Goal: Information Seeking & Learning: Learn about a topic

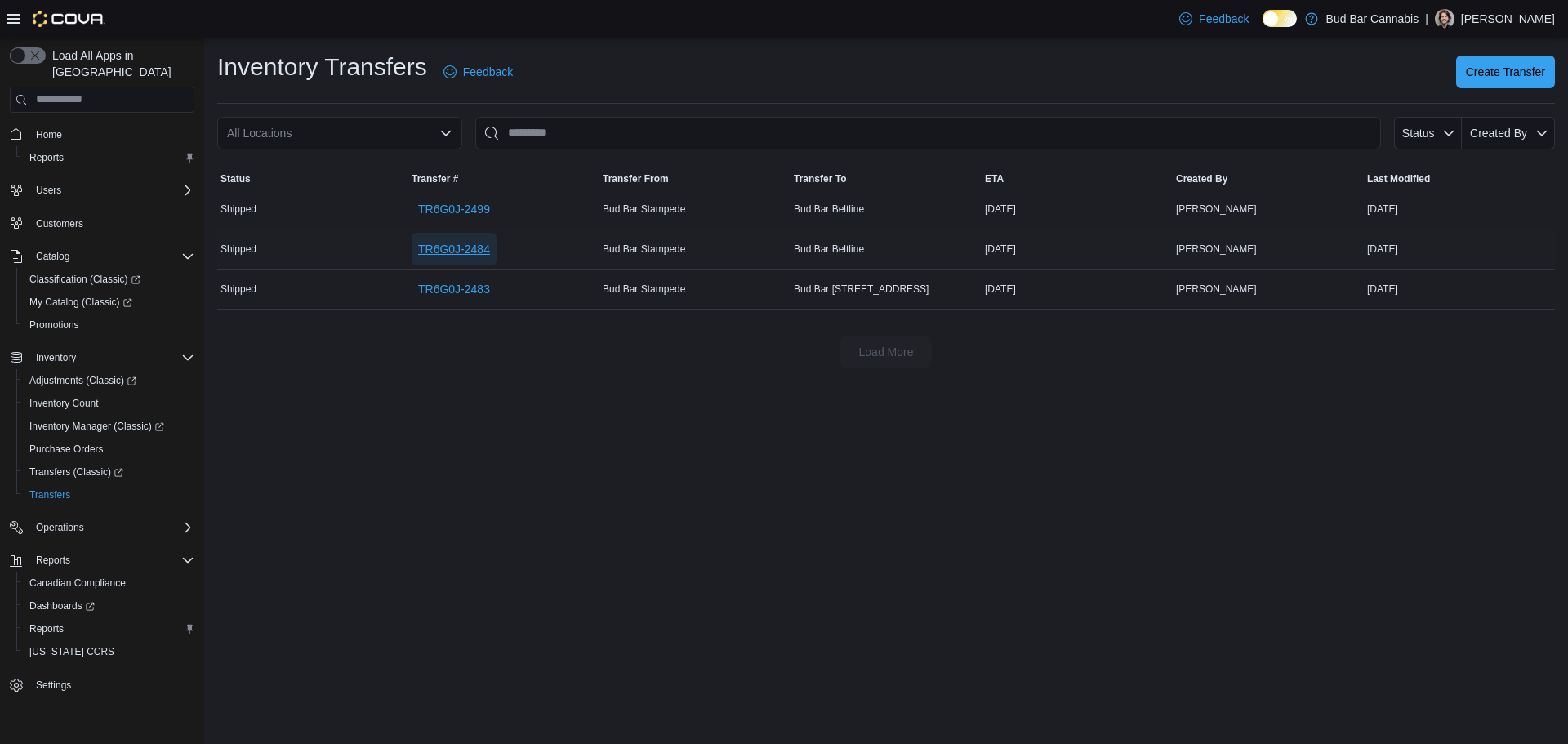
click at [475, 251] on span "TR6G0J-2484" at bounding box center [454, 249] width 72 height 16
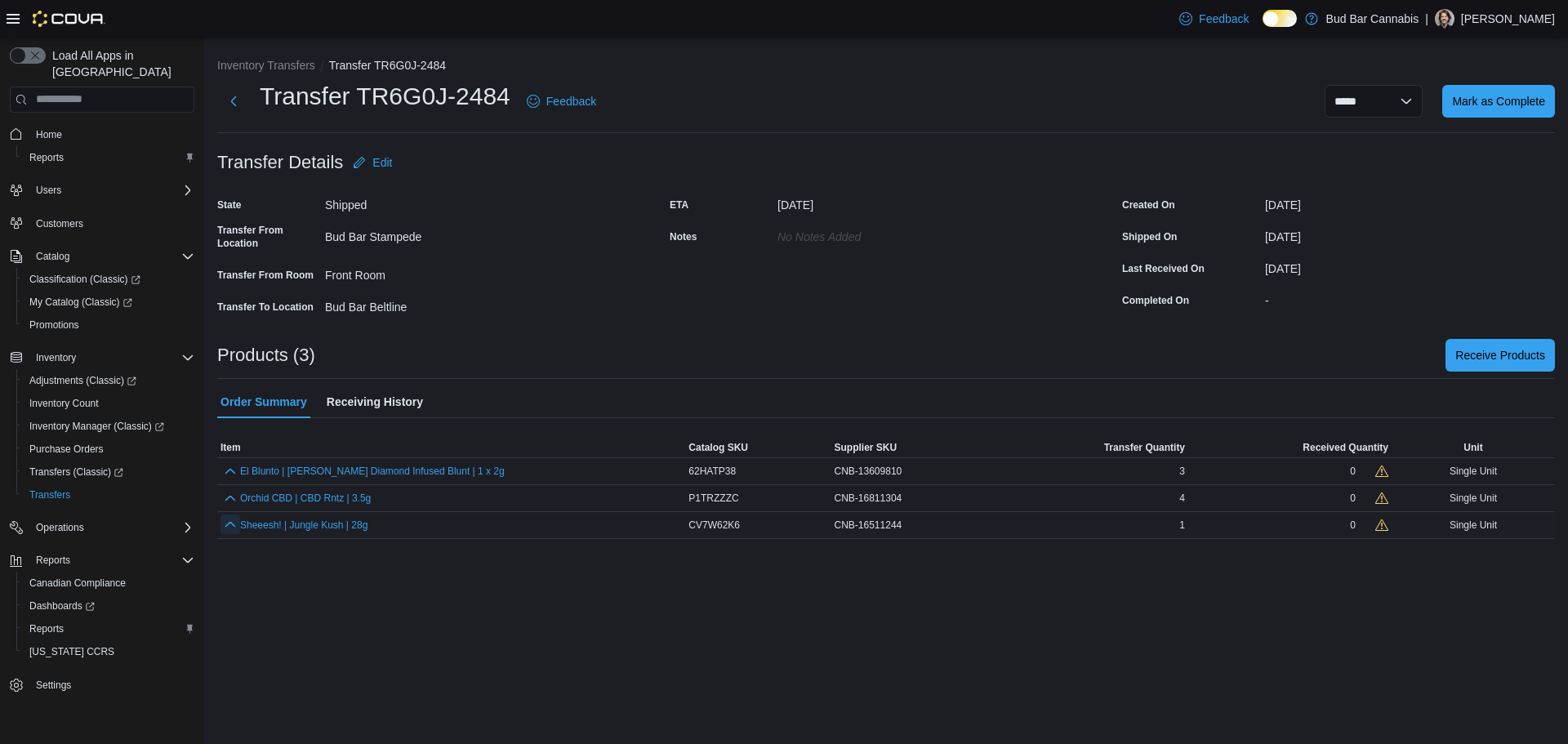
click at [224, 530] on button "button" at bounding box center [230, 524] width 20 height 20
click at [231, 500] on button "button" at bounding box center [230, 497] width 20 height 20
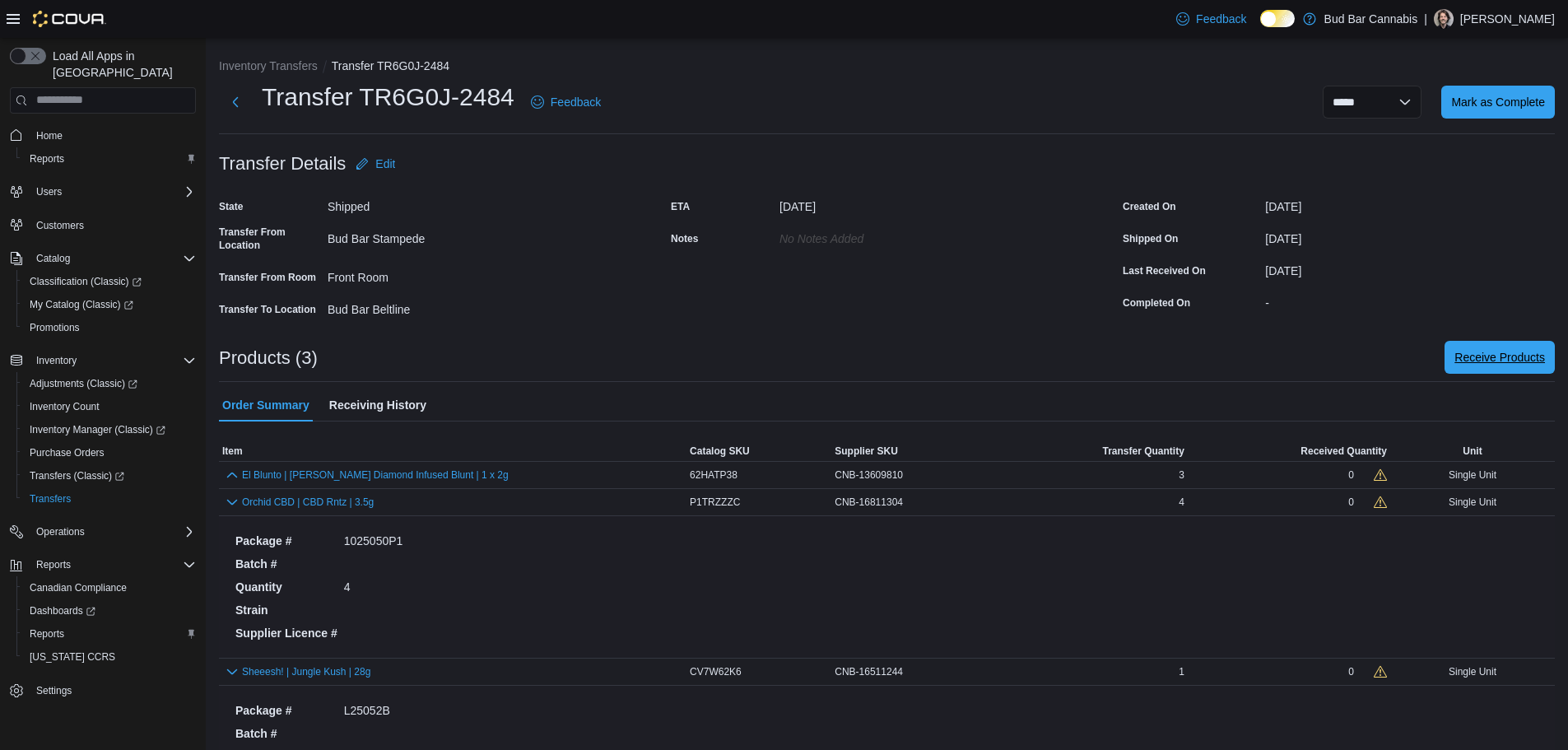
click at [1480, 350] on span "Receive Products" at bounding box center [1499, 357] width 90 height 16
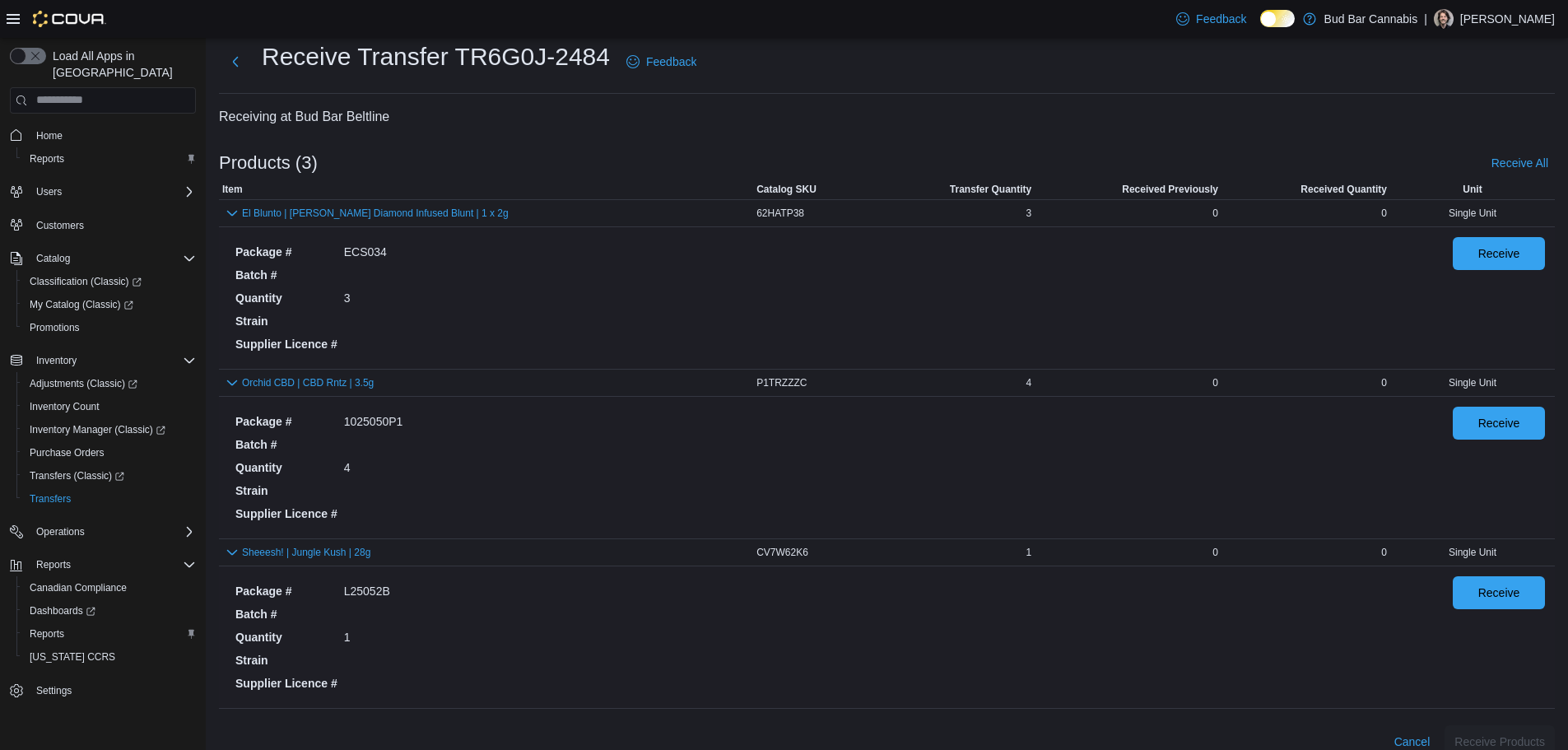
scroll to position [62, 0]
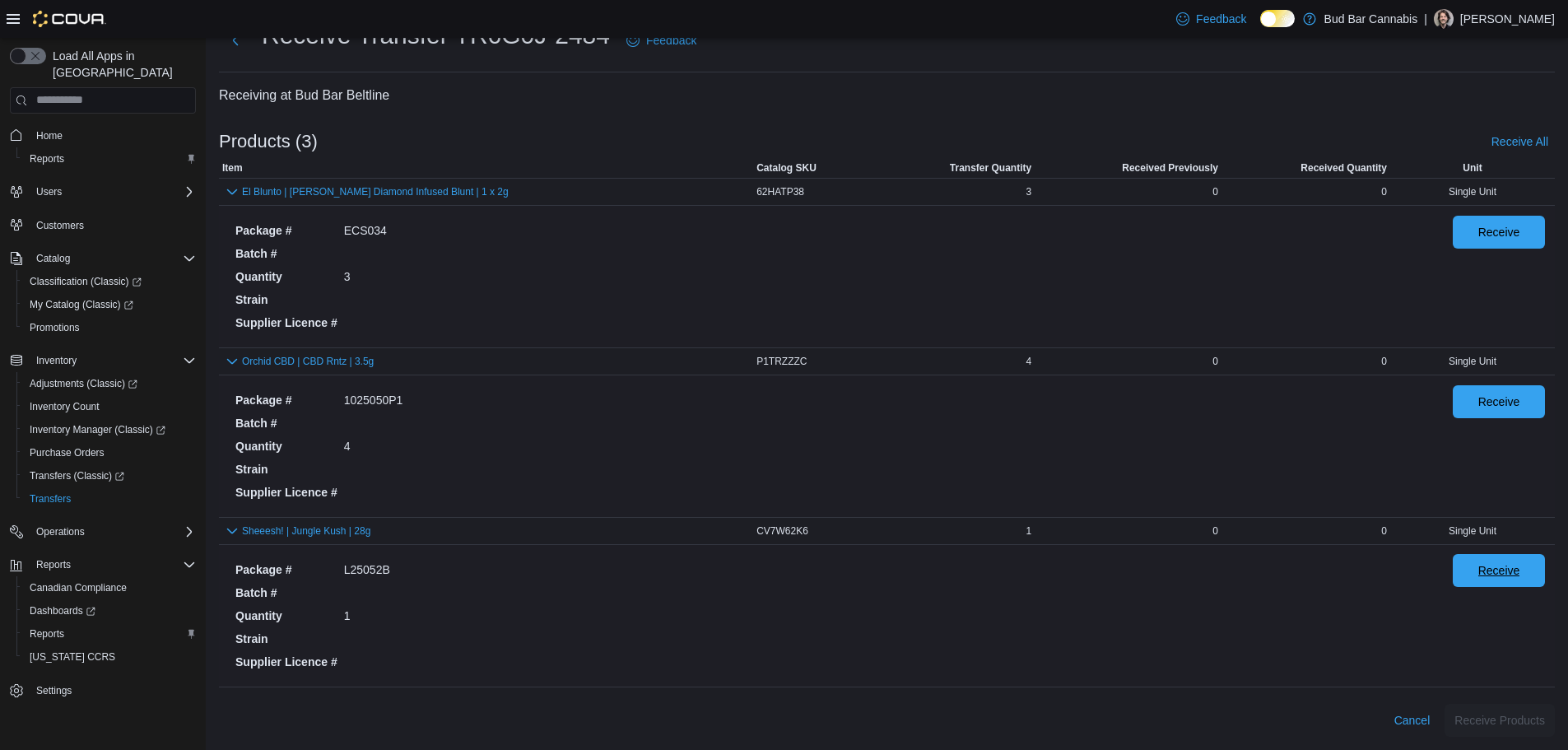
click at [1545, 564] on button "Receive" at bounding box center [1498, 571] width 92 height 33
click at [1492, 402] on span "Receive" at bounding box center [1499, 401] width 42 height 16
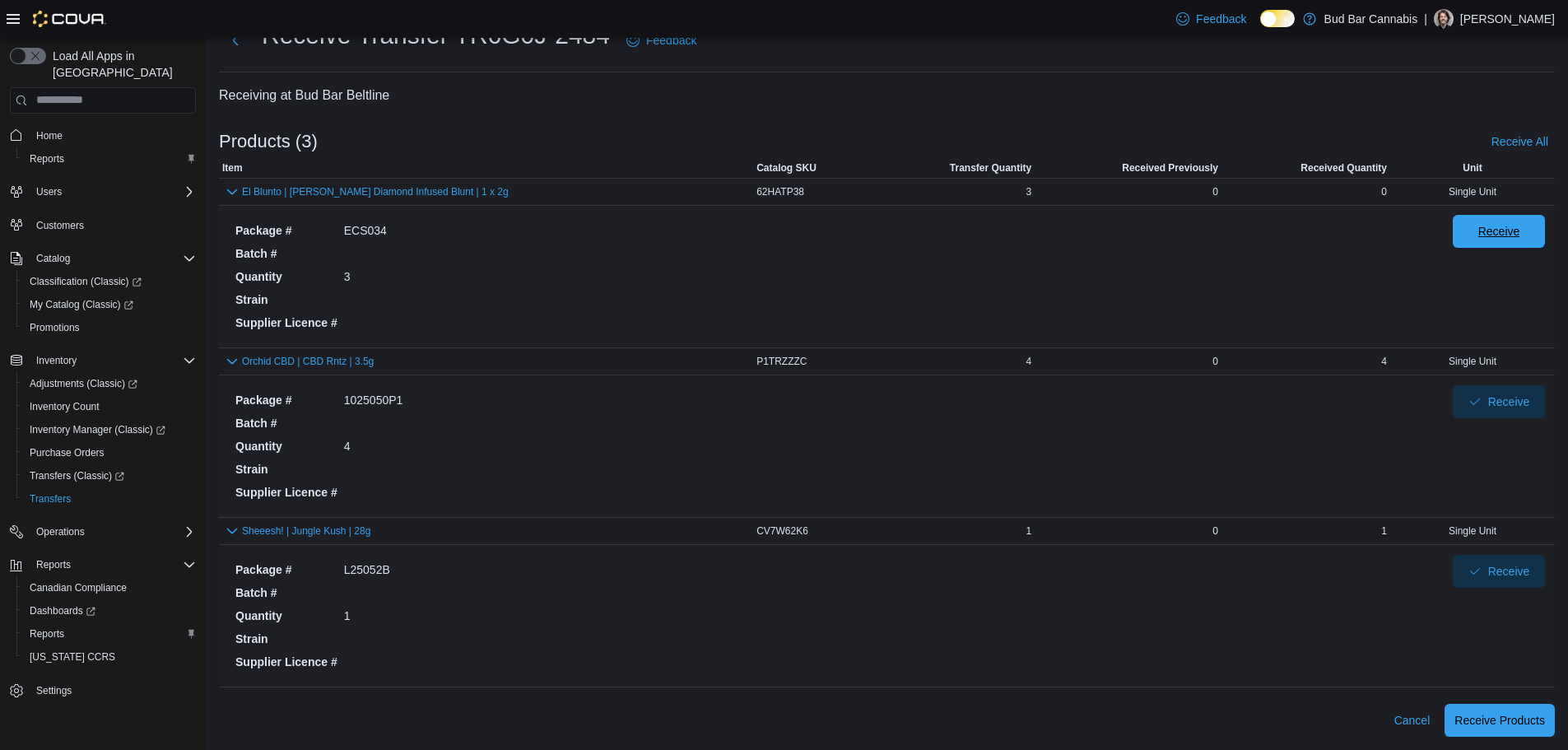
click at [1521, 231] on span "Receive" at bounding box center [1499, 231] width 42 height 16
click at [1525, 722] on span "Receive Products" at bounding box center [1499, 719] width 90 height 16
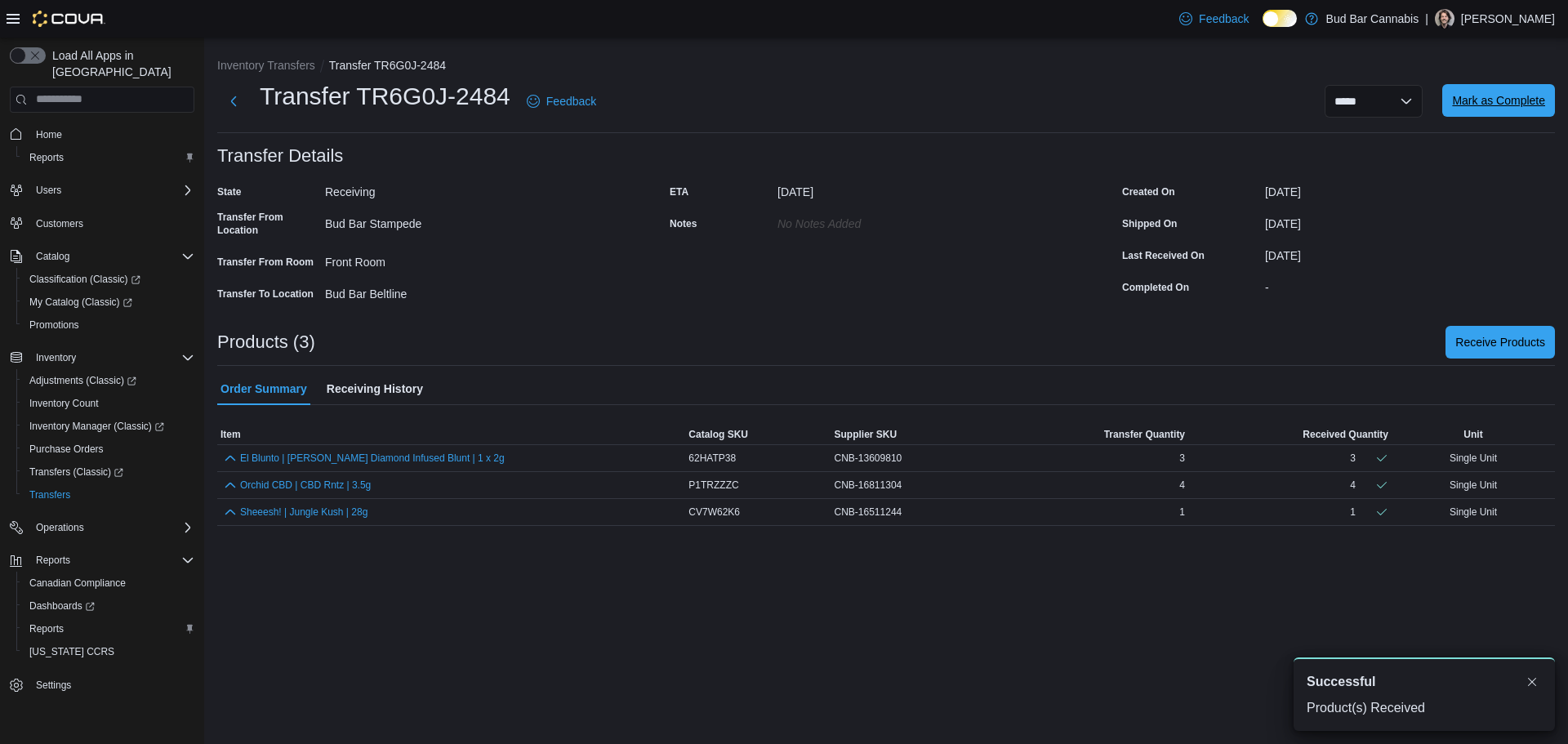
click at [1512, 93] on span "Mark as Complete" at bounding box center [1498, 100] width 93 height 16
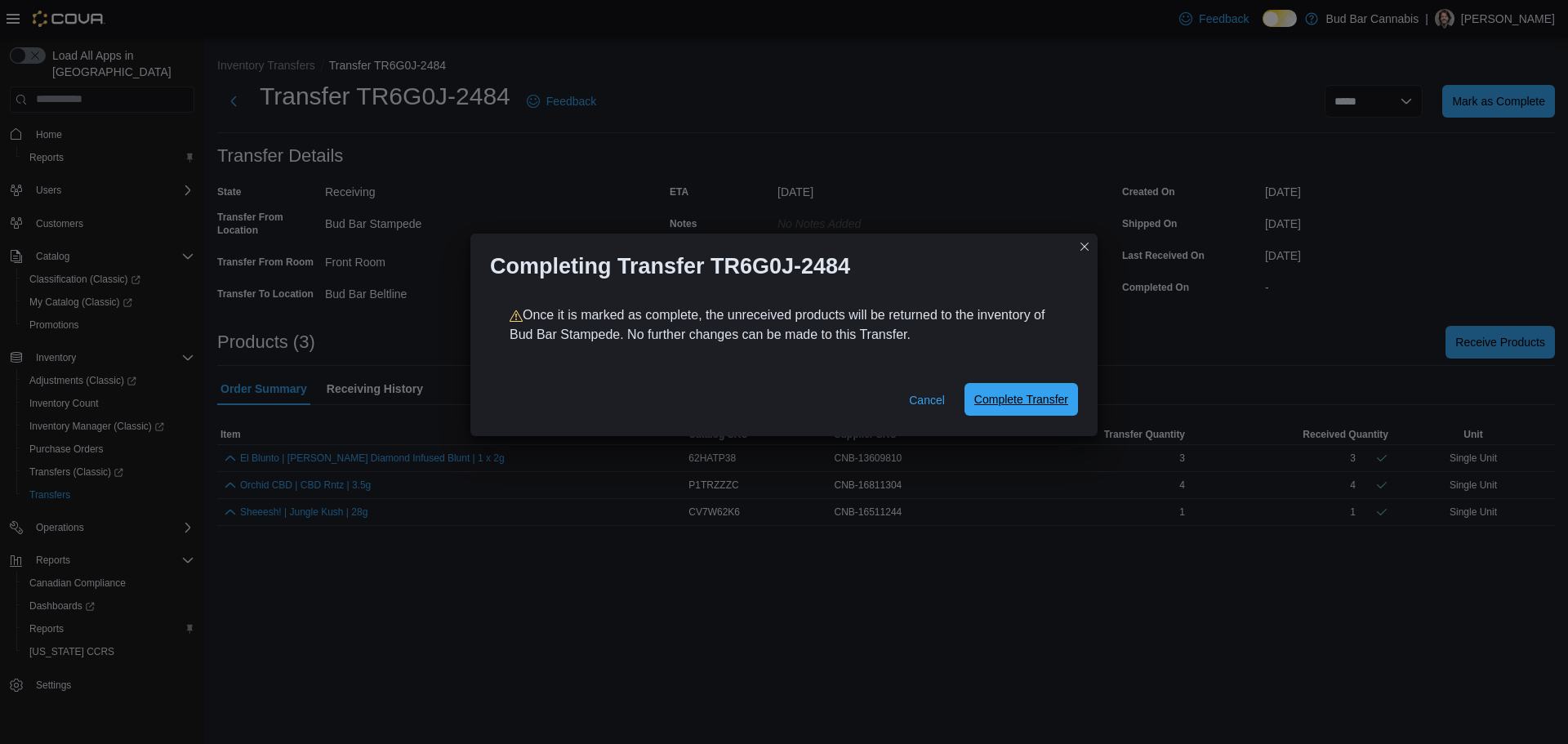
click at [1006, 394] on span "Complete Transfer" at bounding box center [1021, 398] width 94 height 16
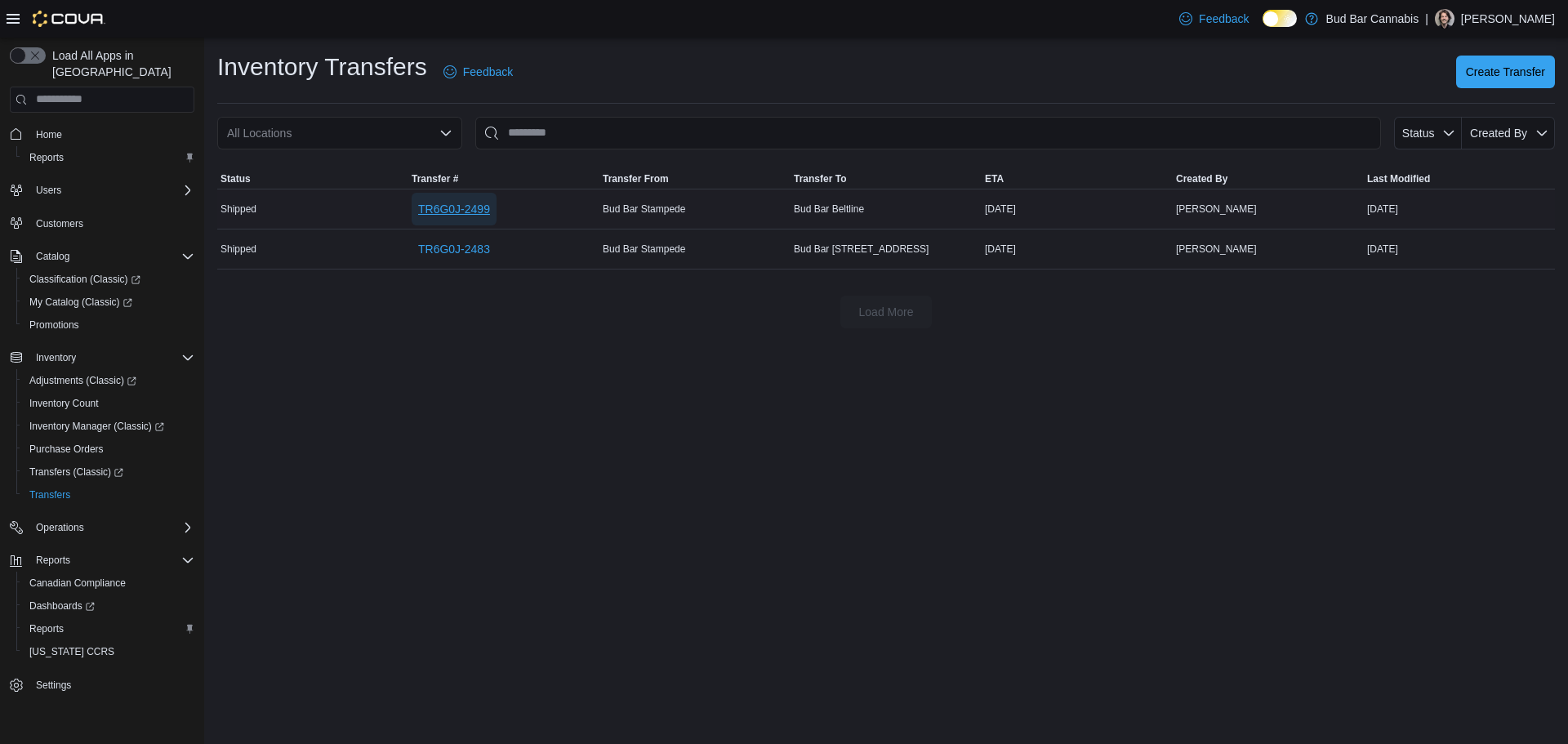
click at [460, 201] on span "TR6G0J-2499" at bounding box center [454, 208] width 72 height 16
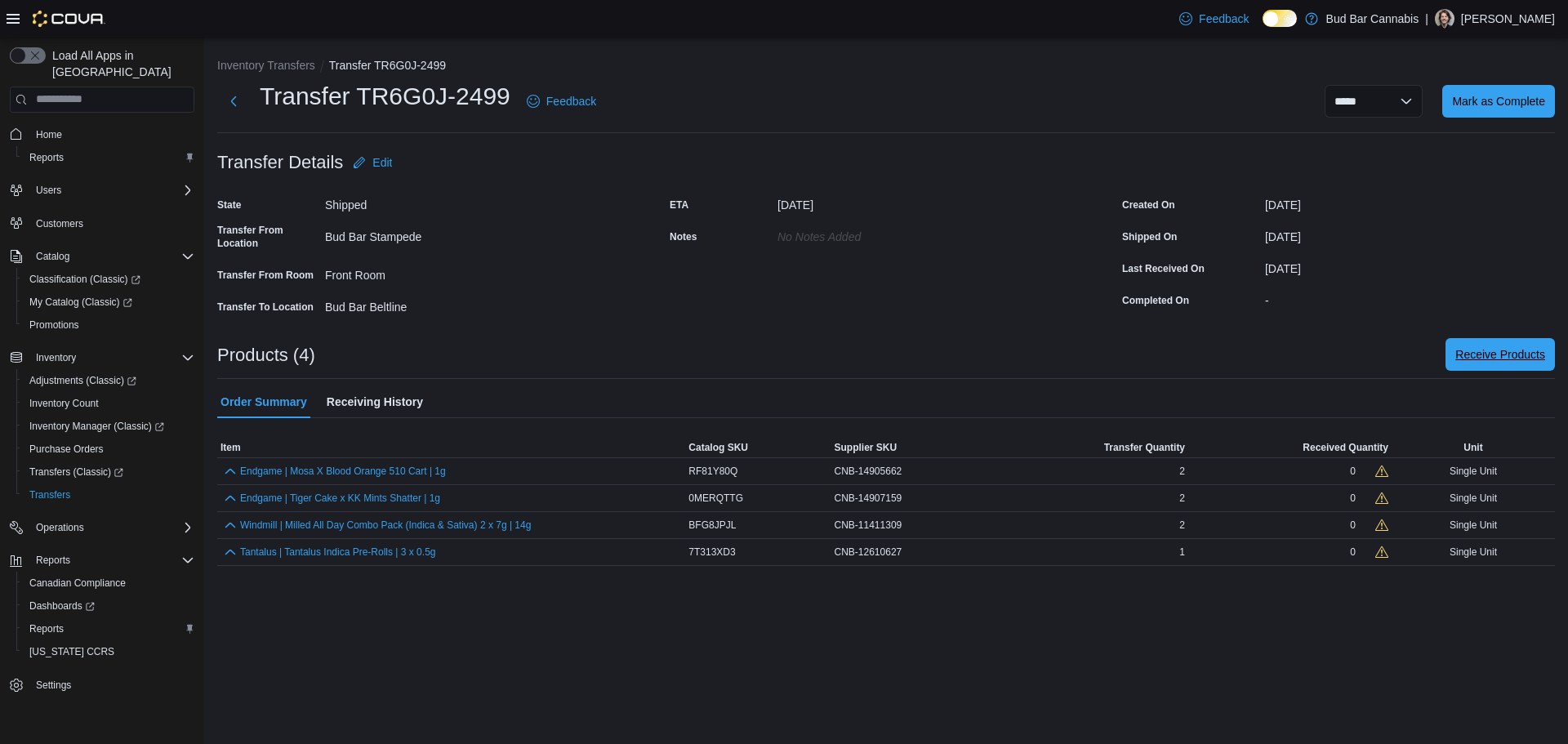
click at [1487, 365] on span "Receive Products" at bounding box center [1499, 354] width 89 height 33
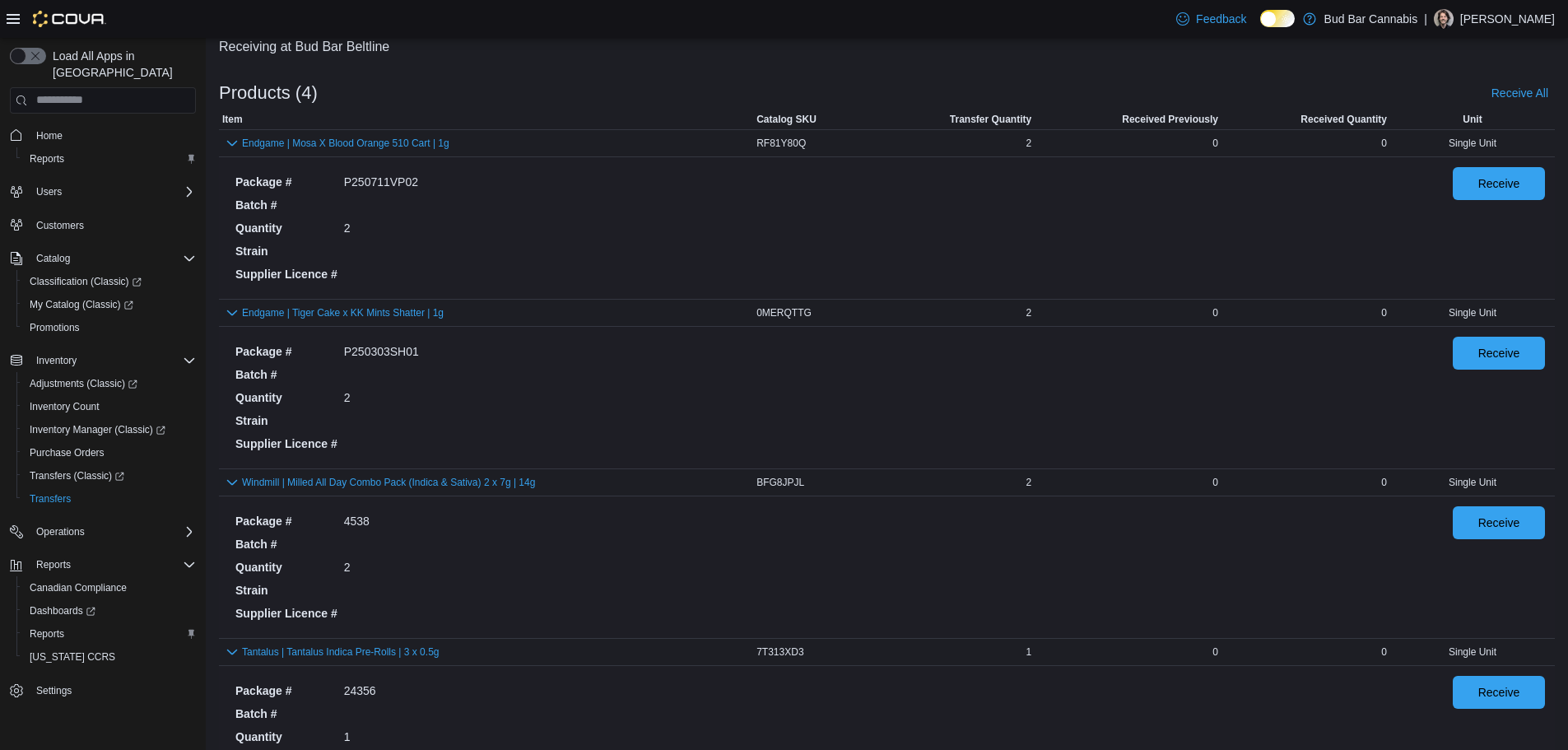
scroll to position [83, 0]
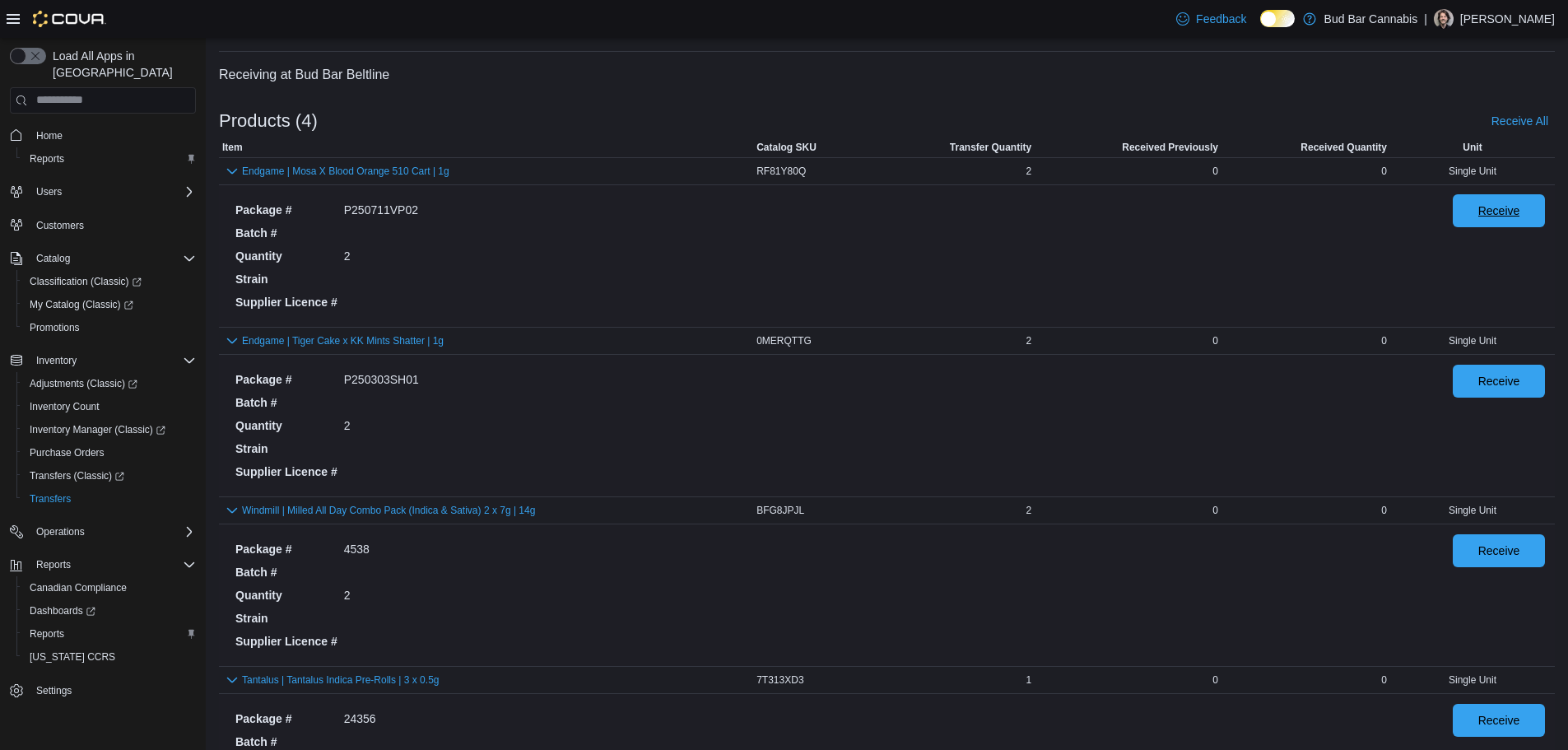
click at [1501, 203] on span "Receive" at bounding box center [1499, 210] width 42 height 16
click at [1505, 395] on span "Receive" at bounding box center [1499, 380] width 72 height 33
click at [1510, 556] on span "Receive" at bounding box center [1499, 550] width 42 height 16
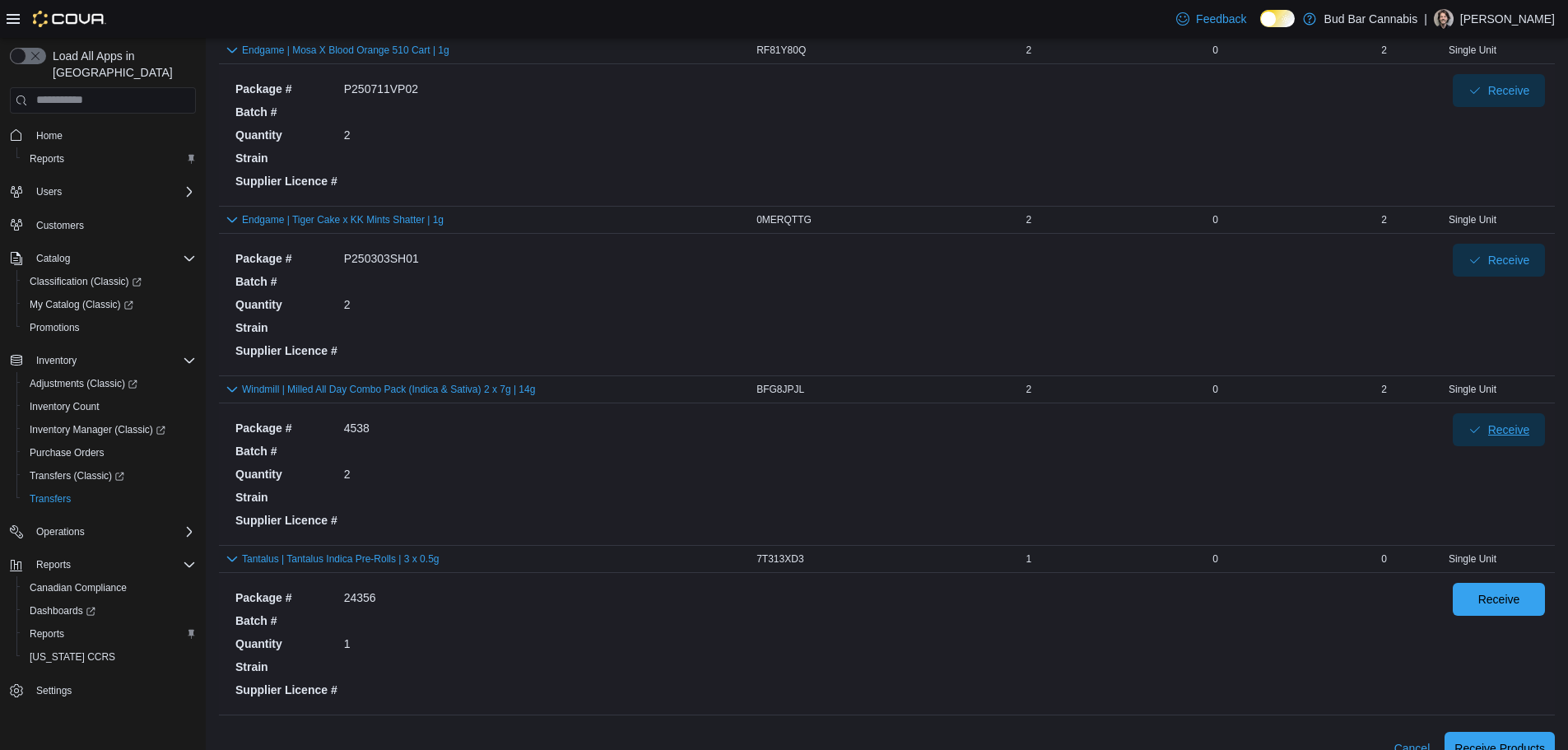
scroll to position [232, 0]
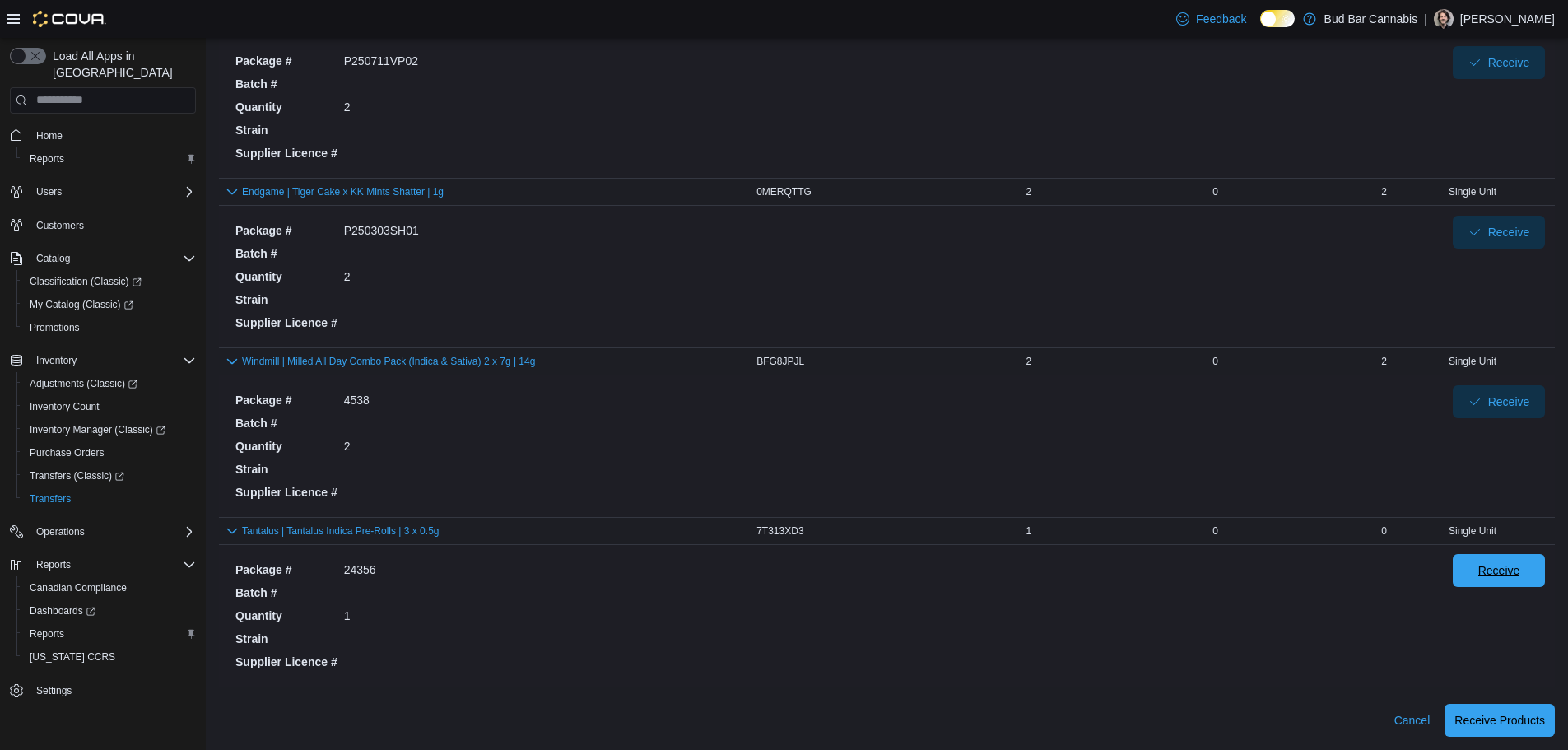
click at [1490, 572] on span "Receive" at bounding box center [1499, 571] width 72 height 33
click at [1508, 727] on span "Receive Products" at bounding box center [1499, 719] width 90 height 16
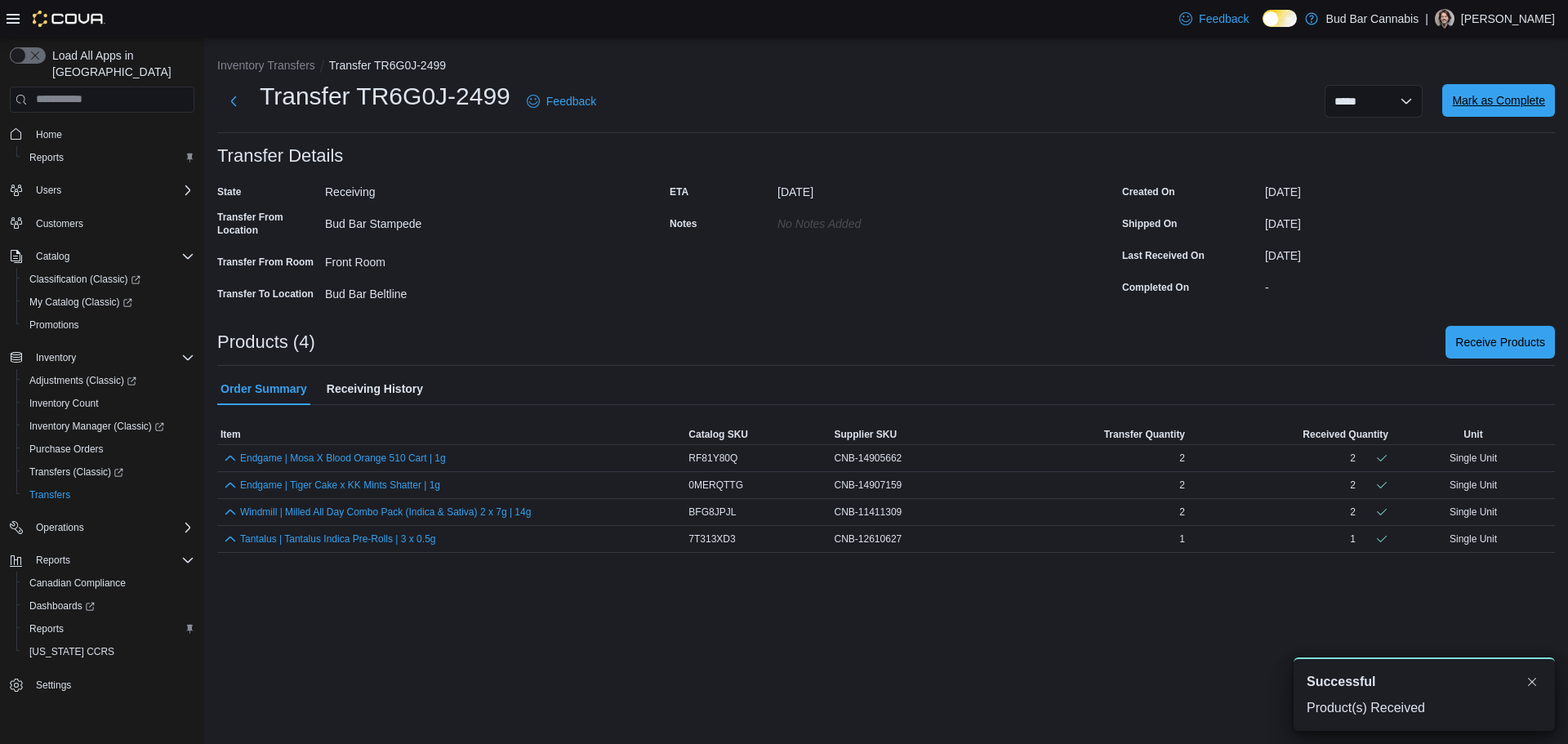
click at [1492, 101] on span "Mark as Complete" at bounding box center [1498, 100] width 93 height 16
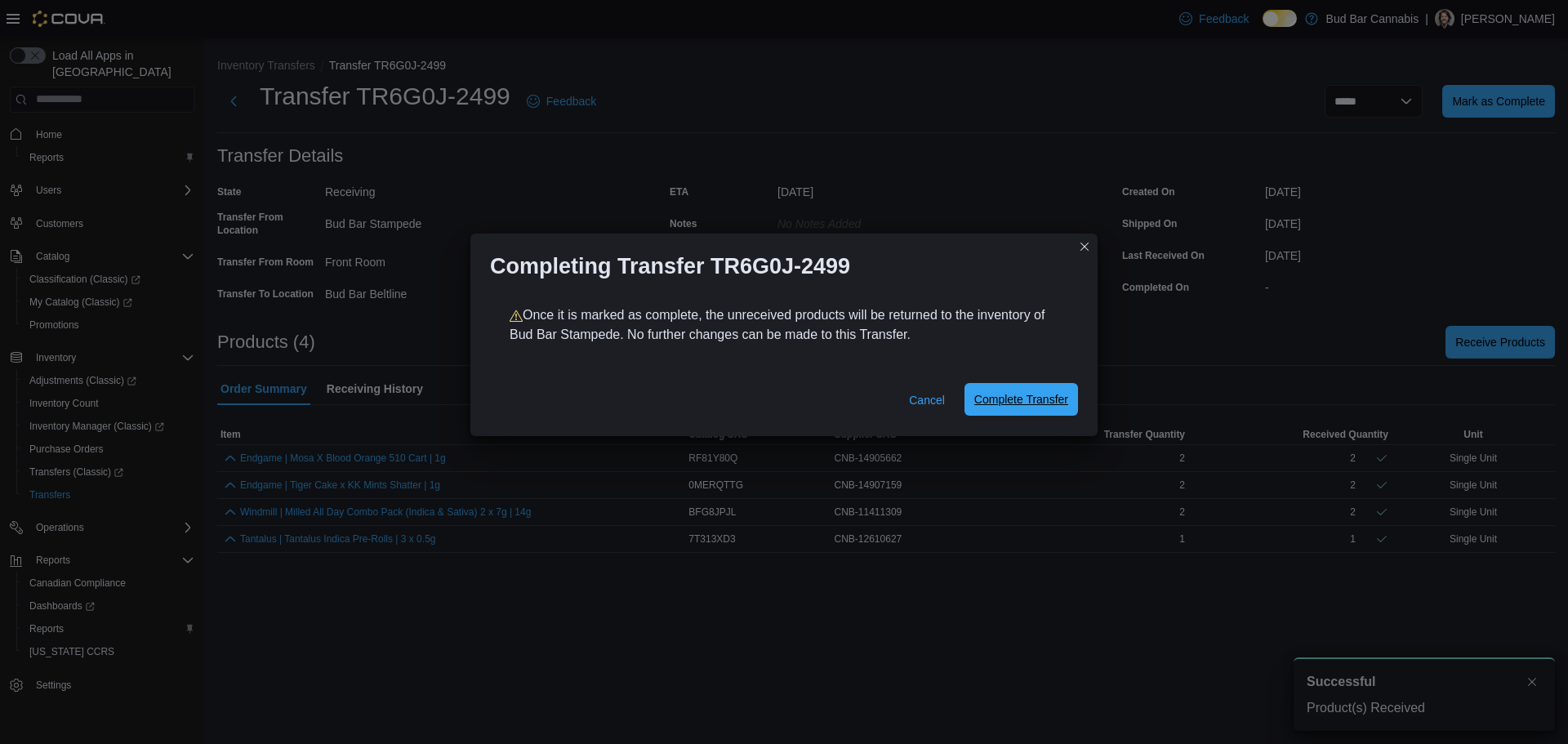
click at [1051, 394] on span "Complete Transfer" at bounding box center [1021, 398] width 94 height 16
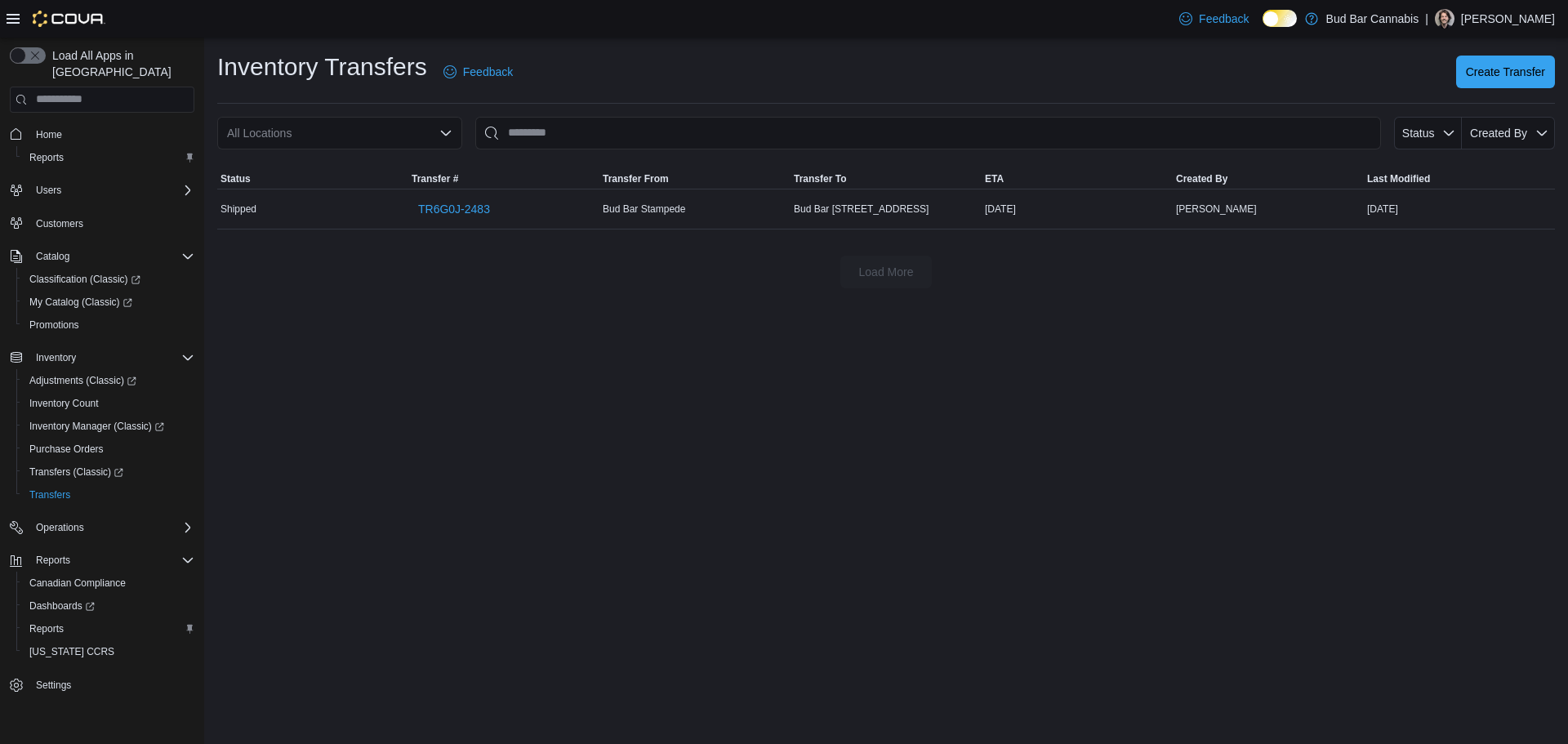
click at [428, 296] on div "Inventory Transfers Feedback Create Transfer All Locations Status Created By So…" at bounding box center [886, 170] width 1364 height 264
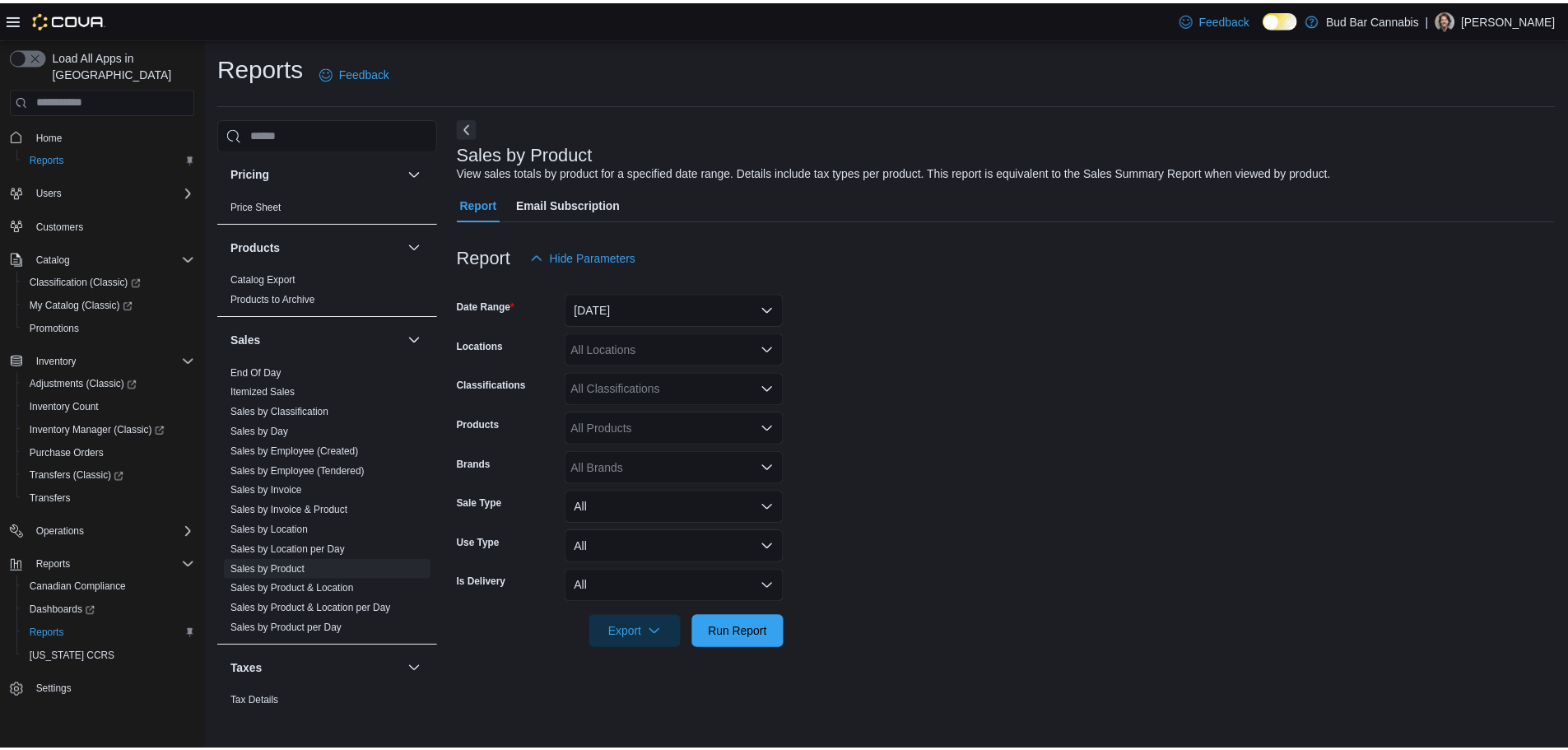
scroll to position [988, 0]
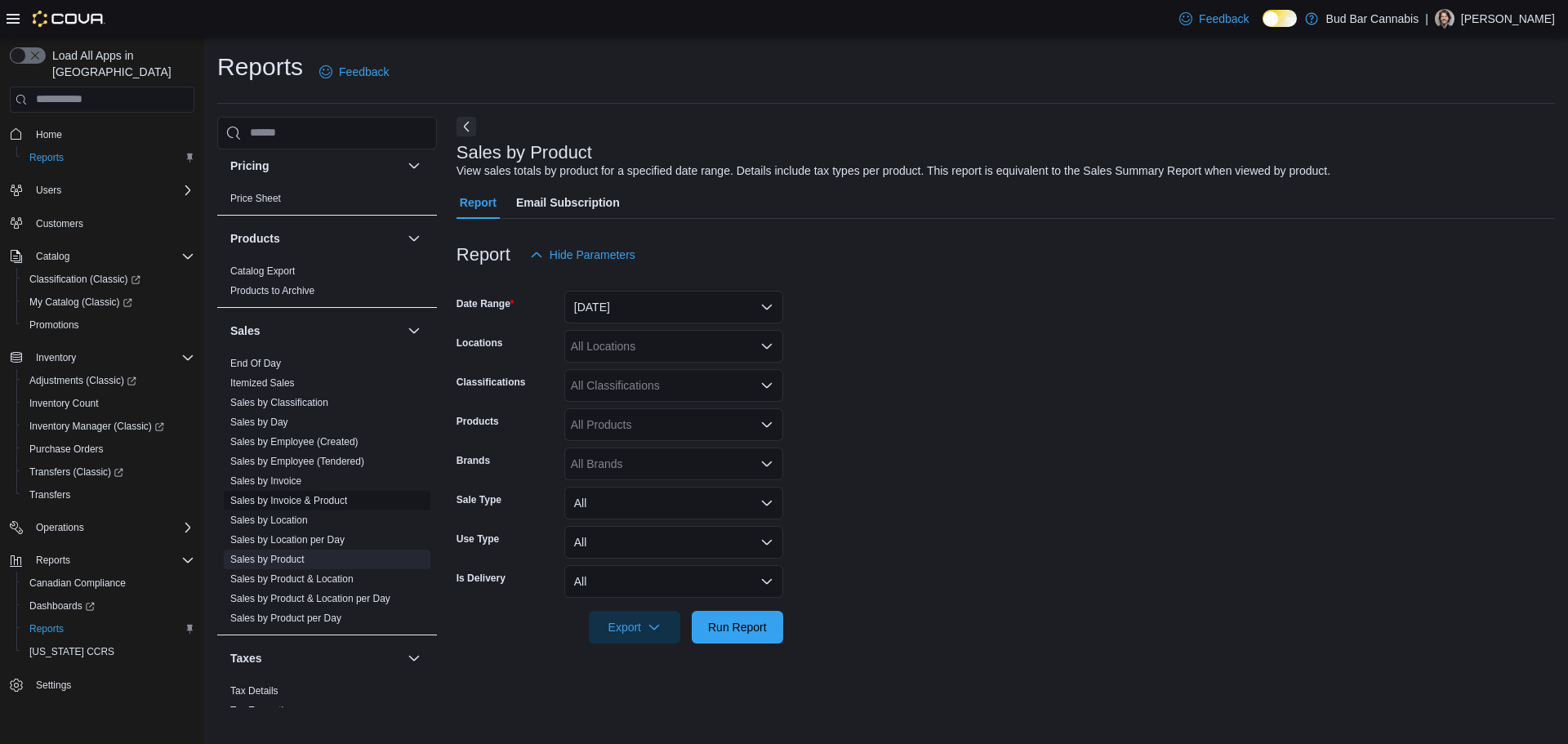
click at [324, 501] on link "Sales by Invoice & Product" at bounding box center [289, 500] width 117 height 11
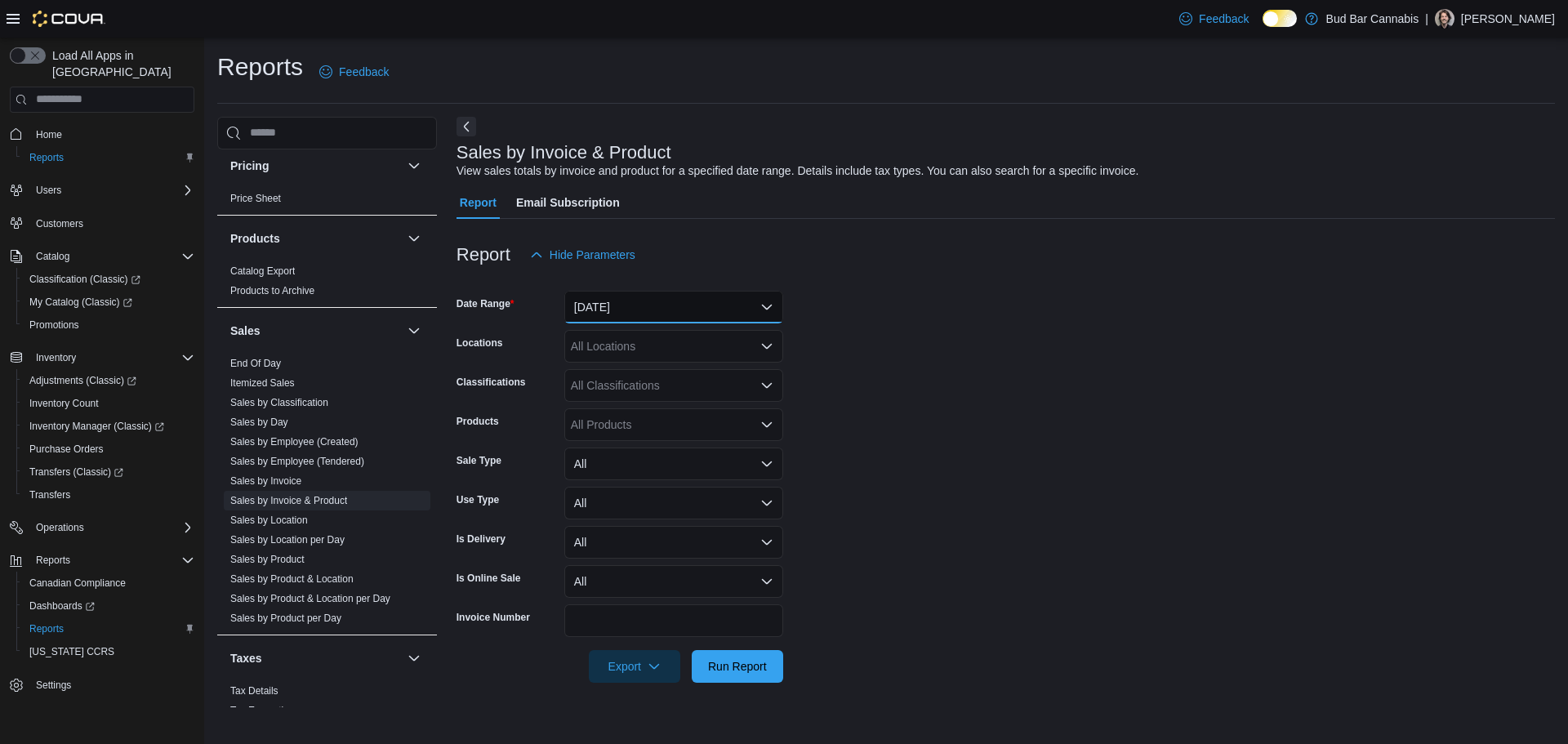
click at [627, 316] on button "[DATE]" at bounding box center [673, 307] width 218 height 33
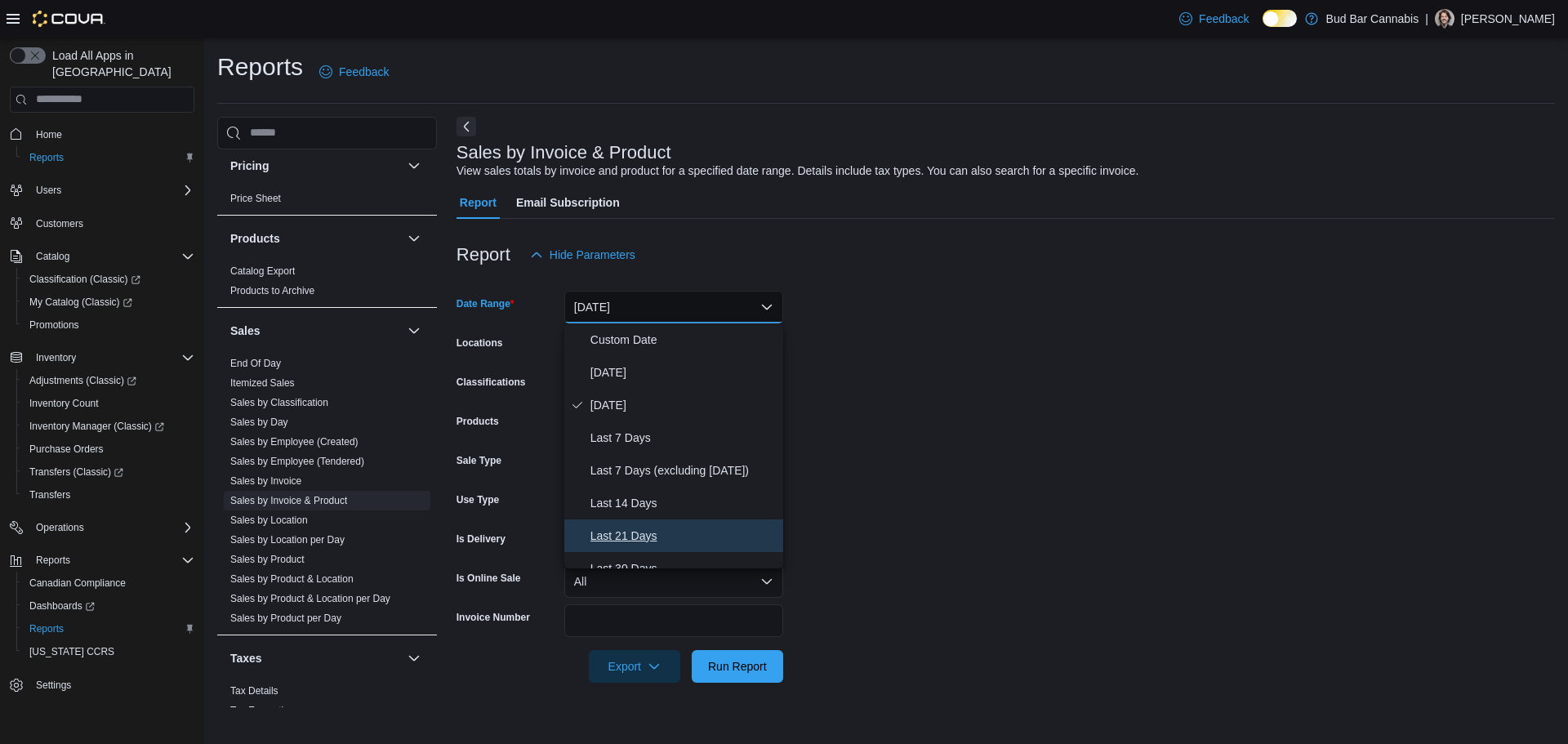
click at [609, 540] on span "Last 21 Days" at bounding box center [684, 535] width 186 height 20
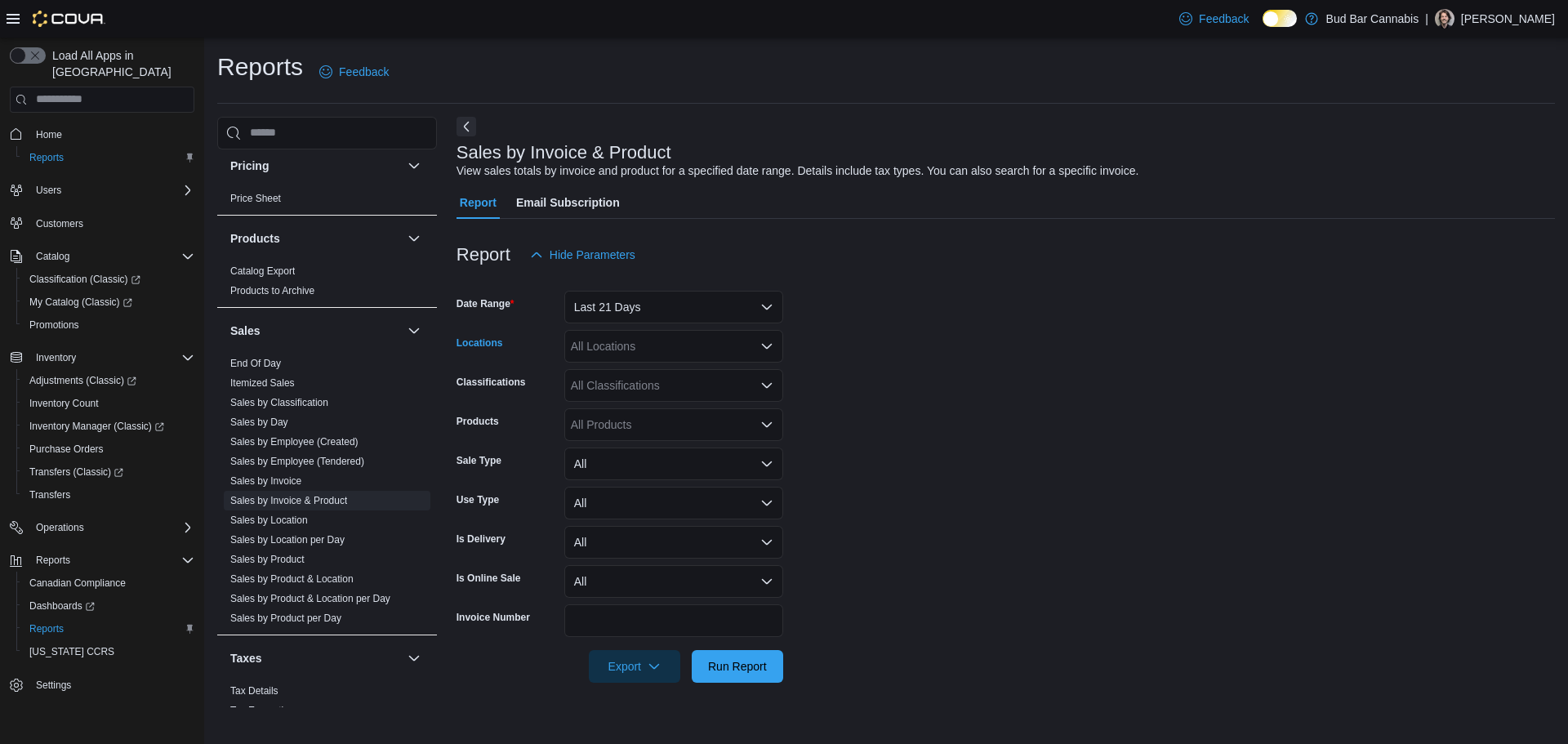
click at [666, 339] on div "All Locations" at bounding box center [673, 346] width 218 height 33
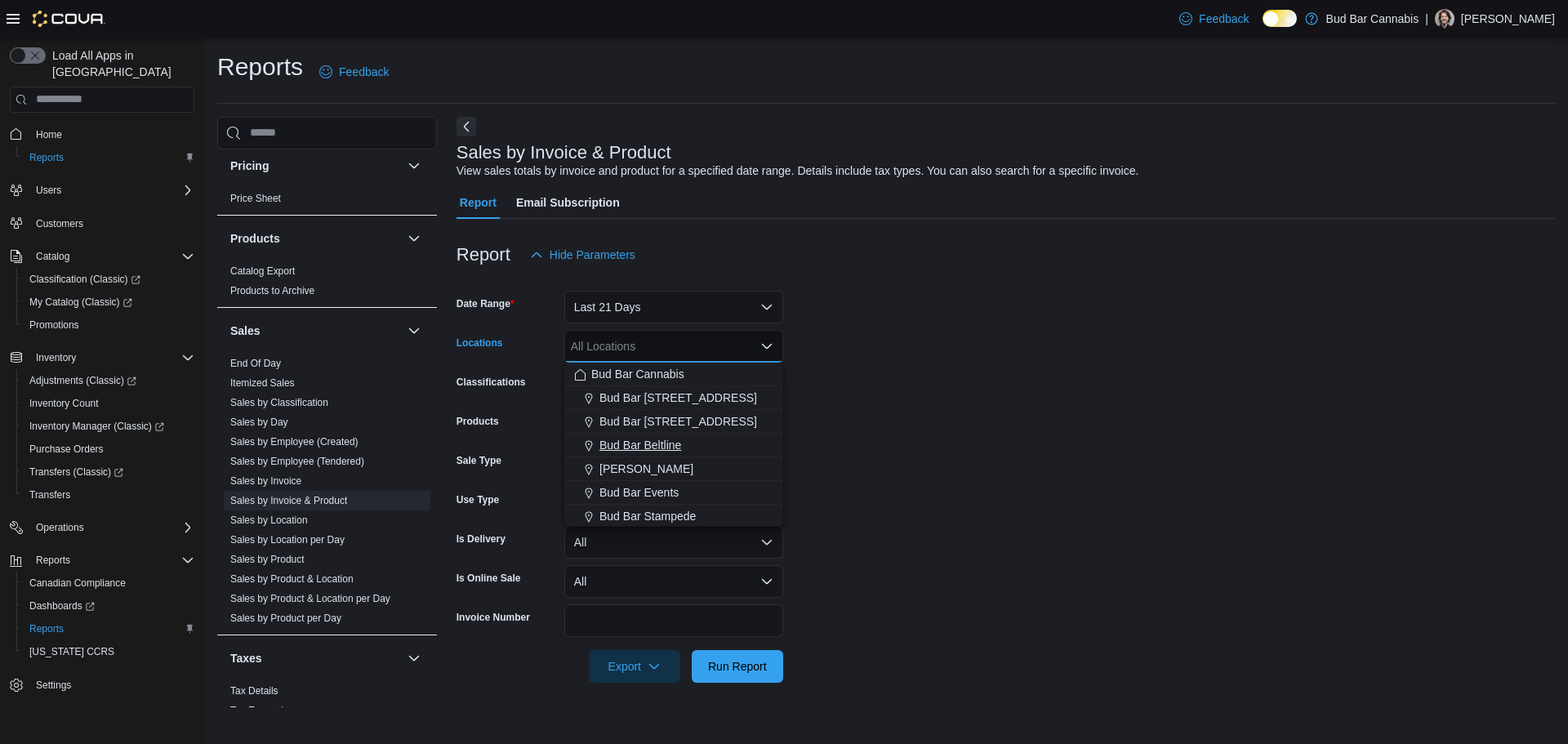
click at [679, 434] on button "Bud Bar Beltline" at bounding box center [673, 445] width 218 height 24
click at [881, 386] on form "Date Range Last 21 Days Locations Bud Bar Beltline Combo box. Selected. Bud Bar…" at bounding box center [1006, 477] width 1098 height 412
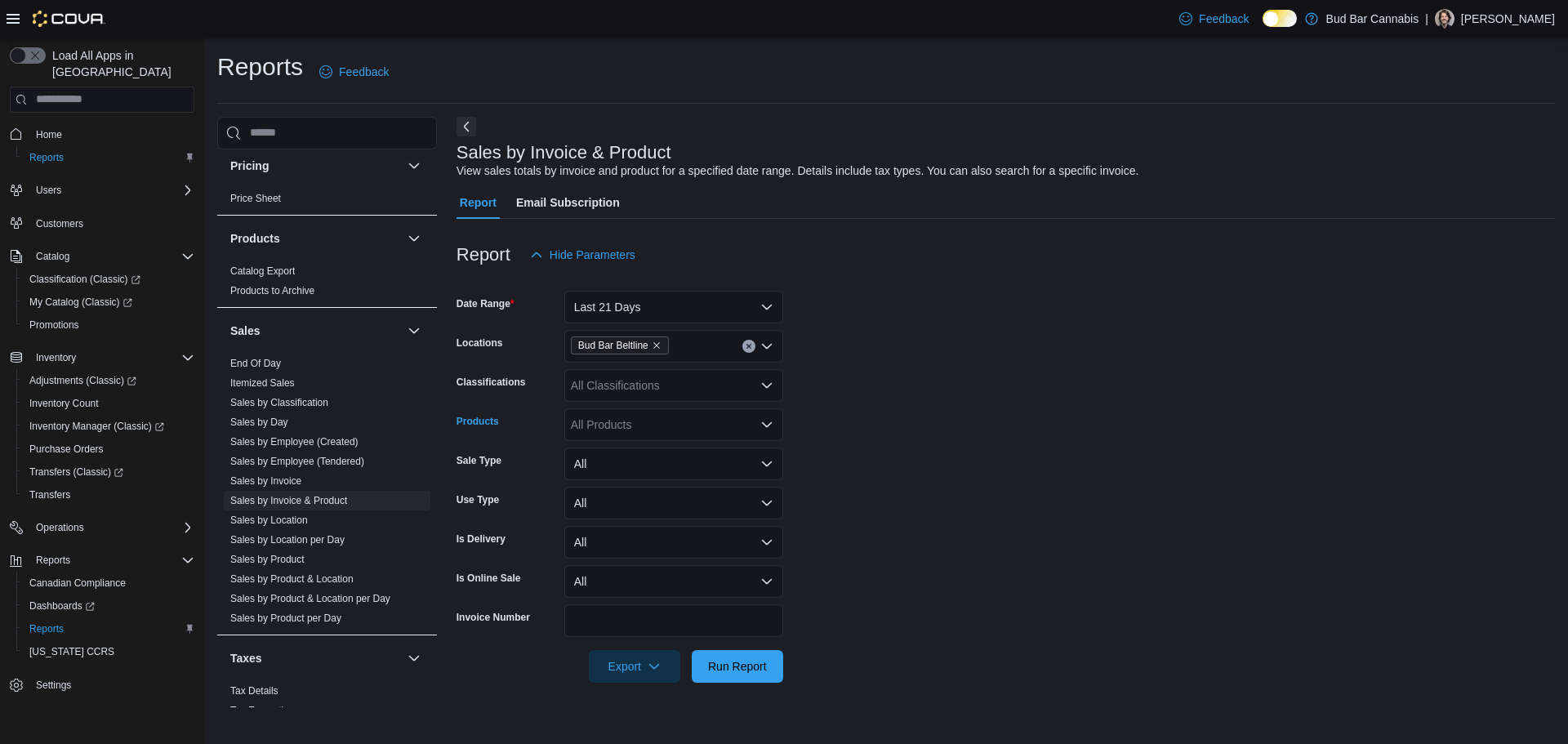
click at [618, 432] on div "All Products" at bounding box center [673, 425] width 218 height 33
paste input "**********"
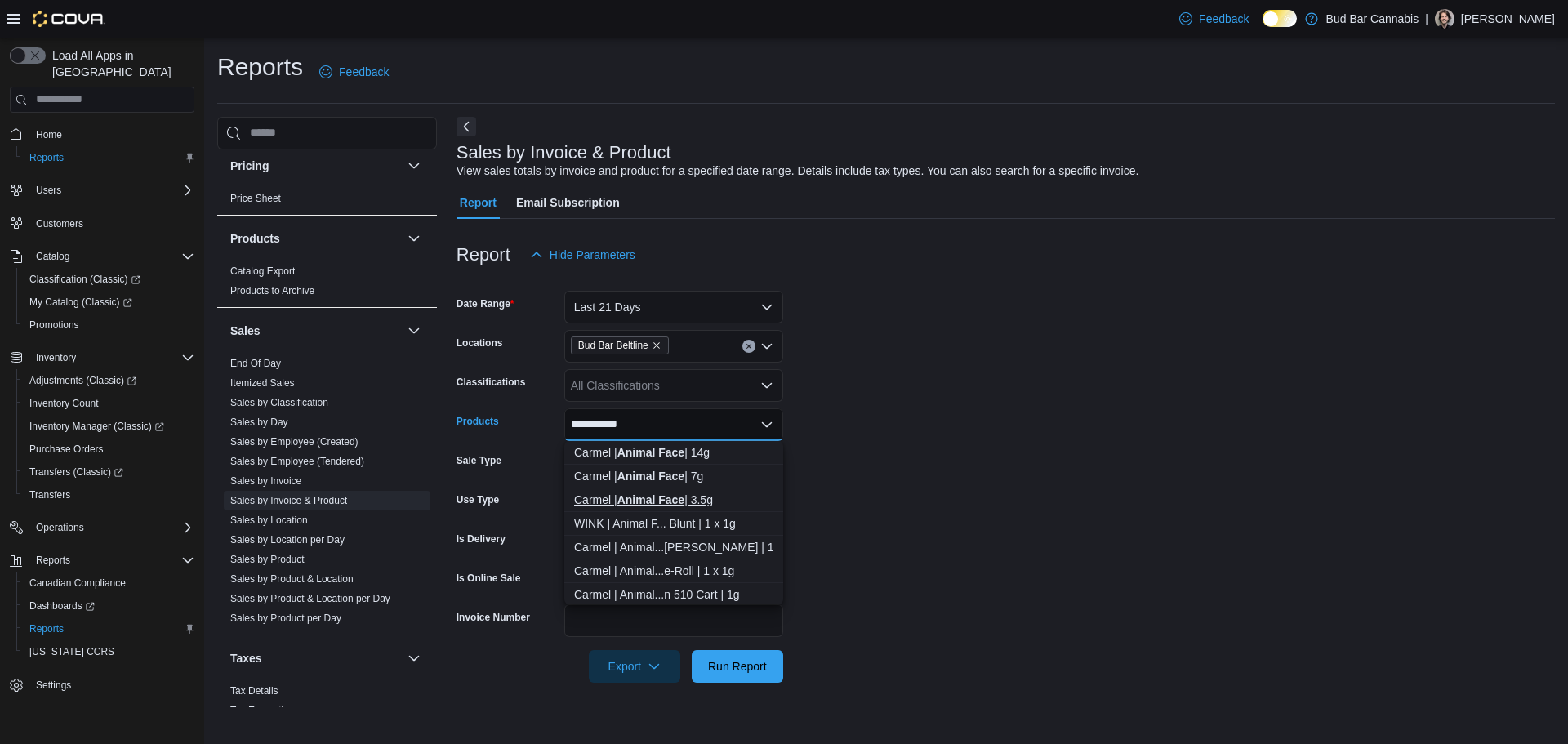
type input "**********"
click at [667, 496] on strong "Animal Face" at bounding box center [650, 500] width 67 height 13
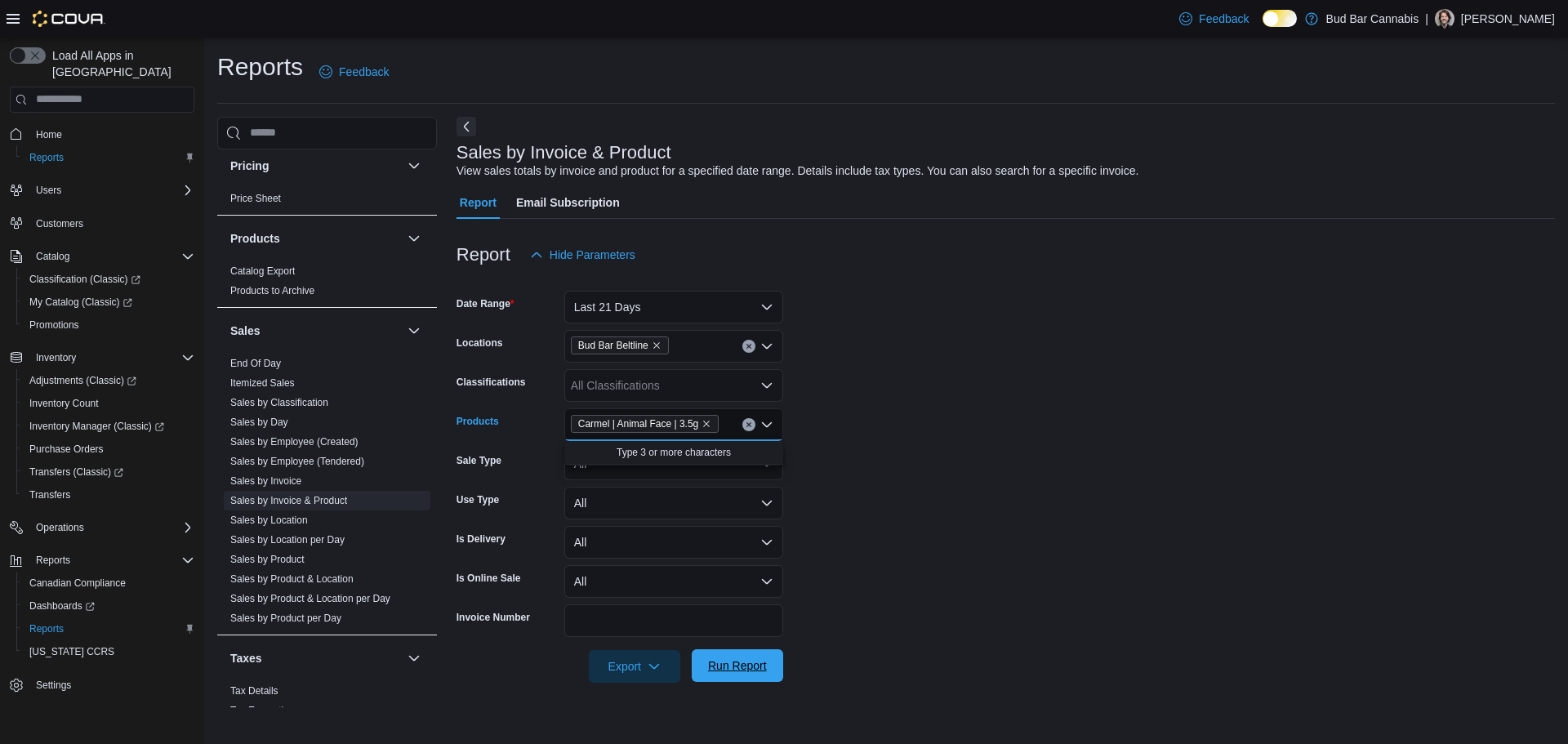
click at [741, 666] on span "Run Report" at bounding box center [737, 665] width 58 height 16
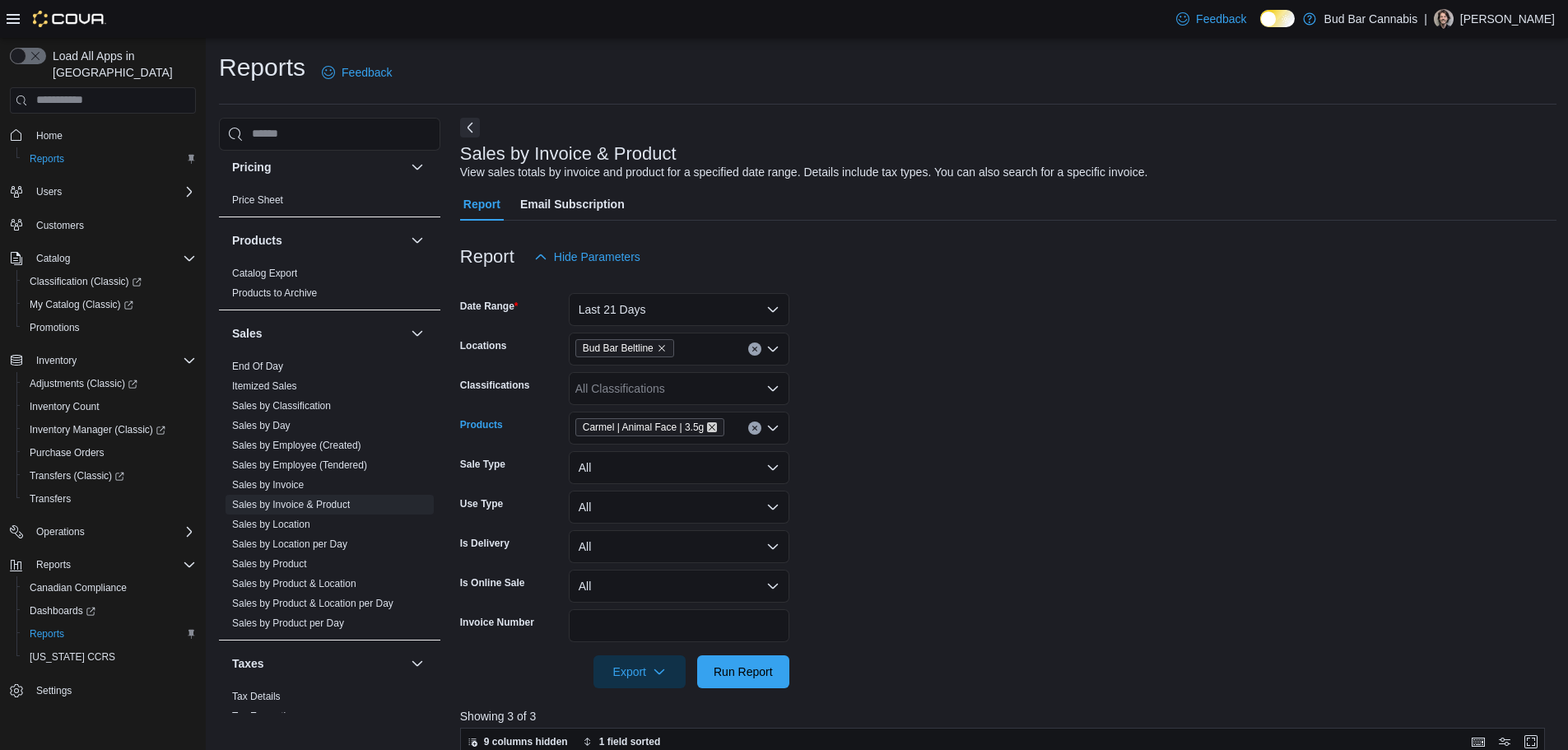
click at [713, 427] on icon "Remove Carmel | Animal Face | 3.5g from selection in this group" at bounding box center [712, 427] width 9 height 9
click at [659, 422] on div "All Products" at bounding box center [679, 428] width 220 height 33
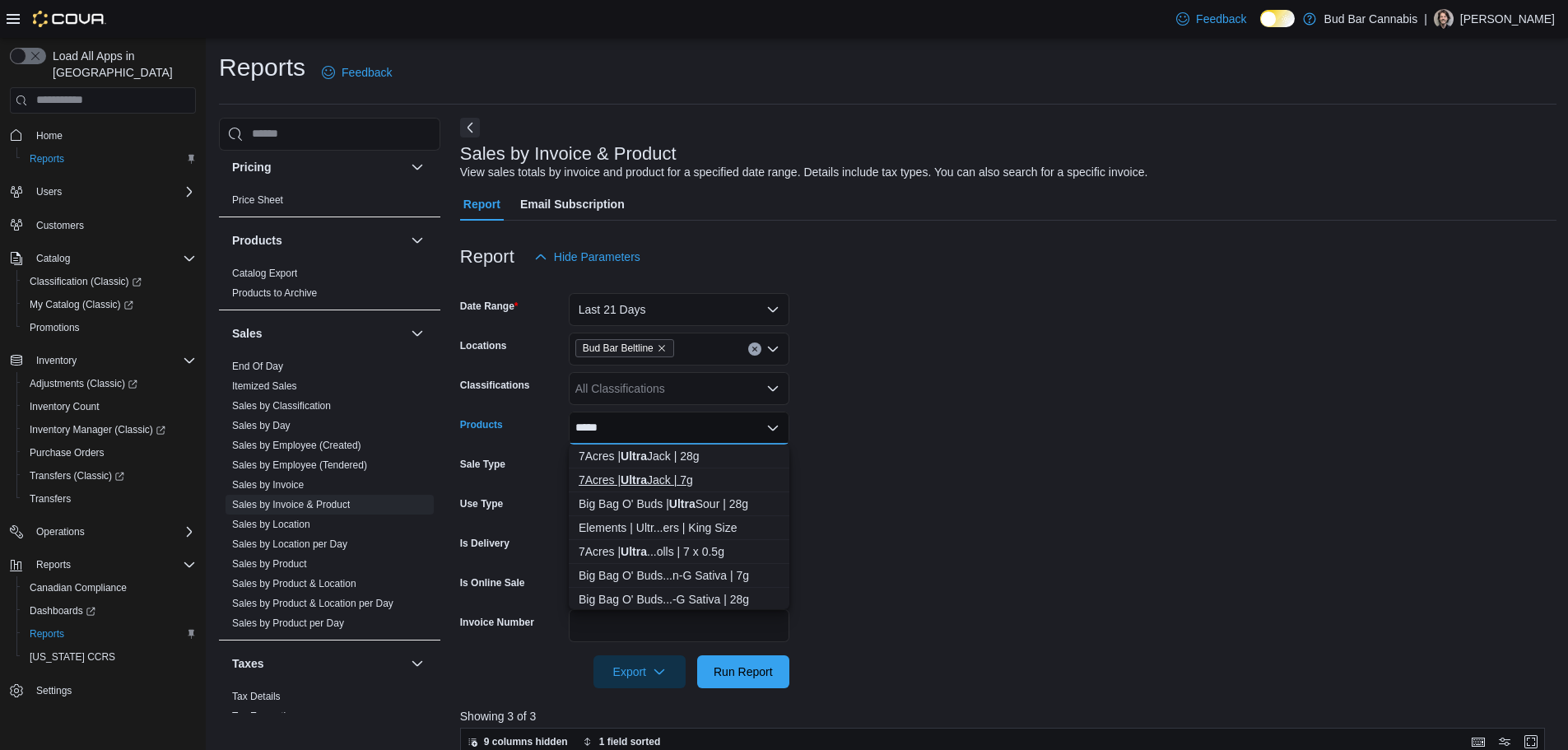
type input "*****"
click at [644, 487] on div "7Acres | Ultra Jack | 7g" at bounding box center [680, 479] width 201 height 16
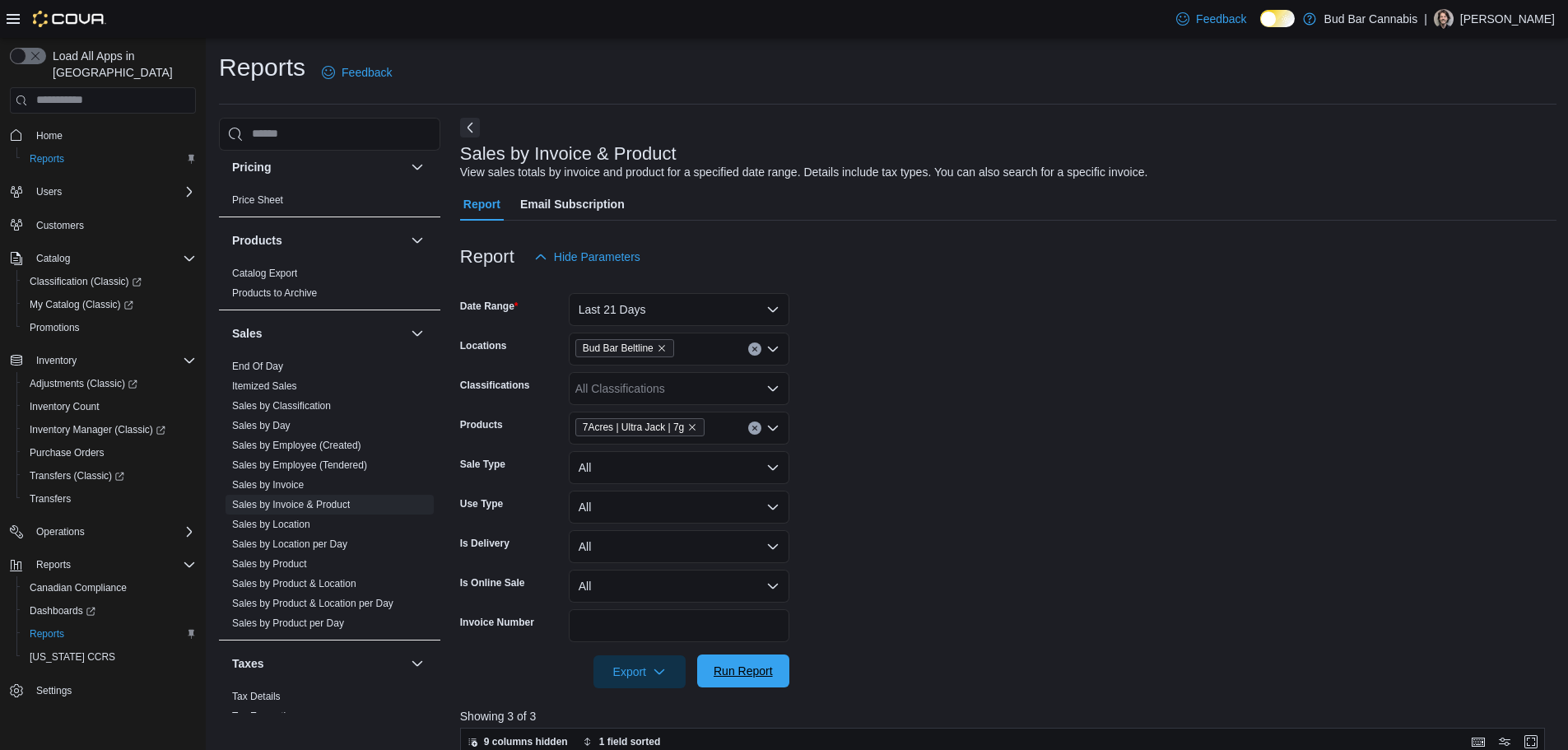
click at [767, 684] on span "Run Report" at bounding box center [743, 670] width 72 height 33
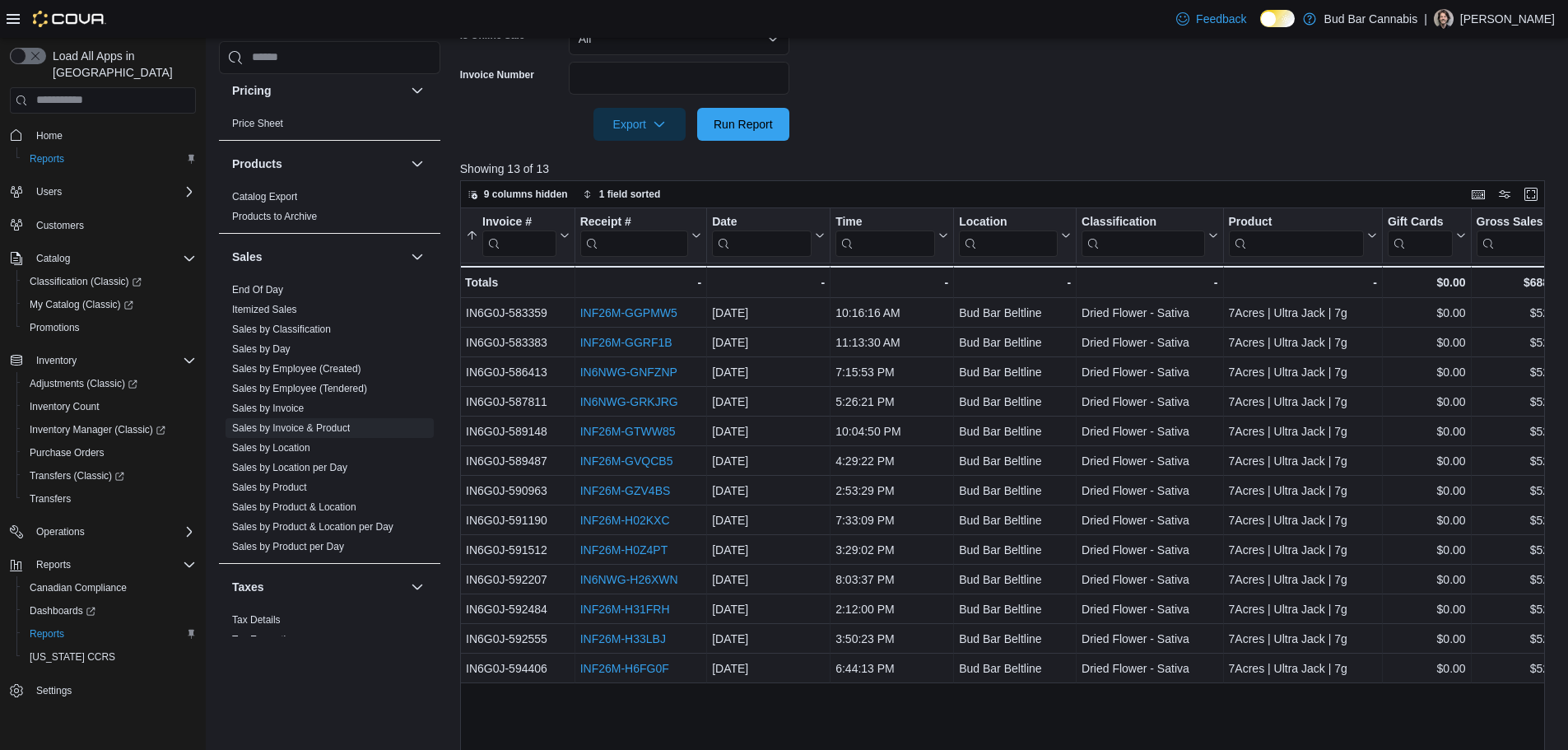
scroll to position [576, 0]
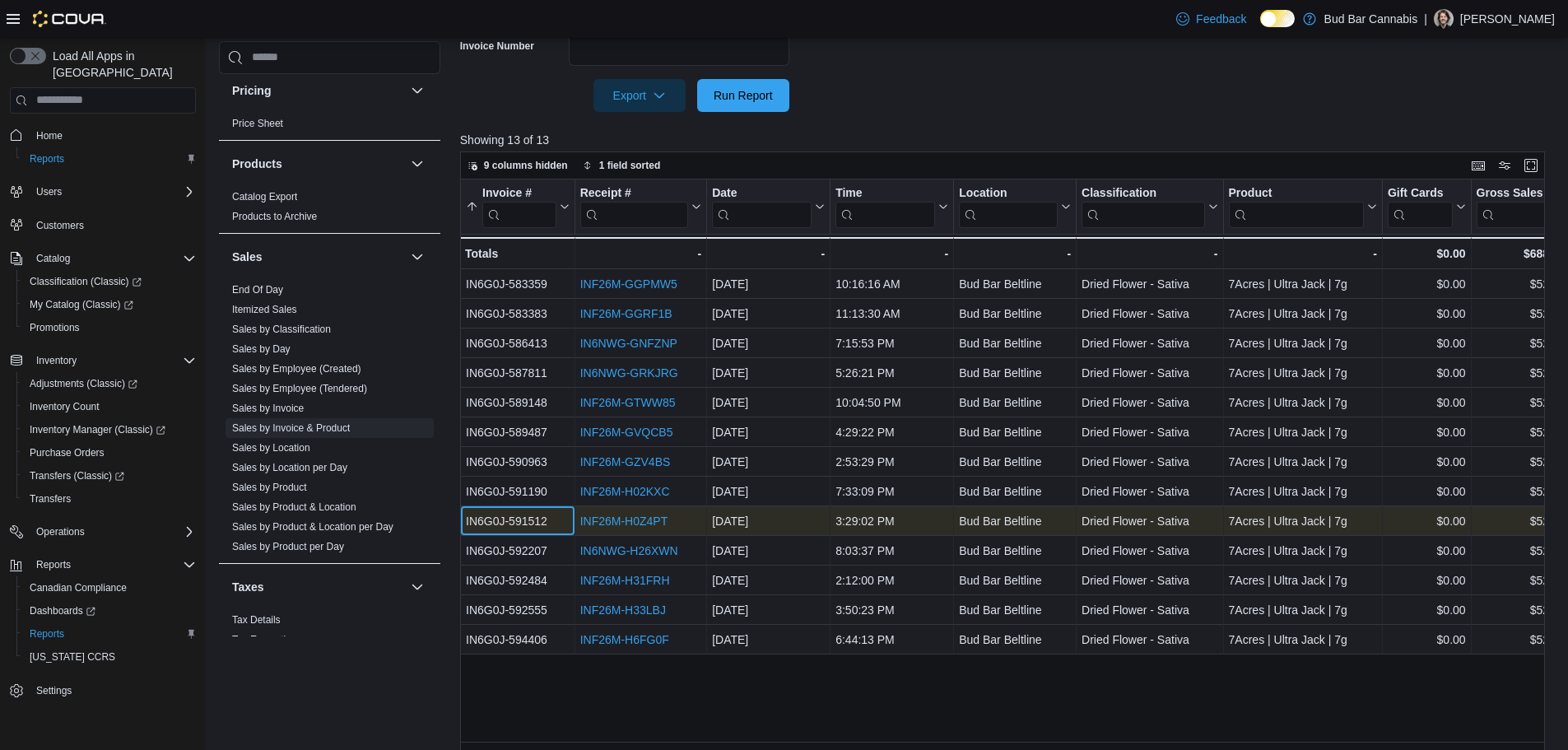
click at [560, 520] on div "IN6G0J-591512" at bounding box center [517, 520] width 103 height 20
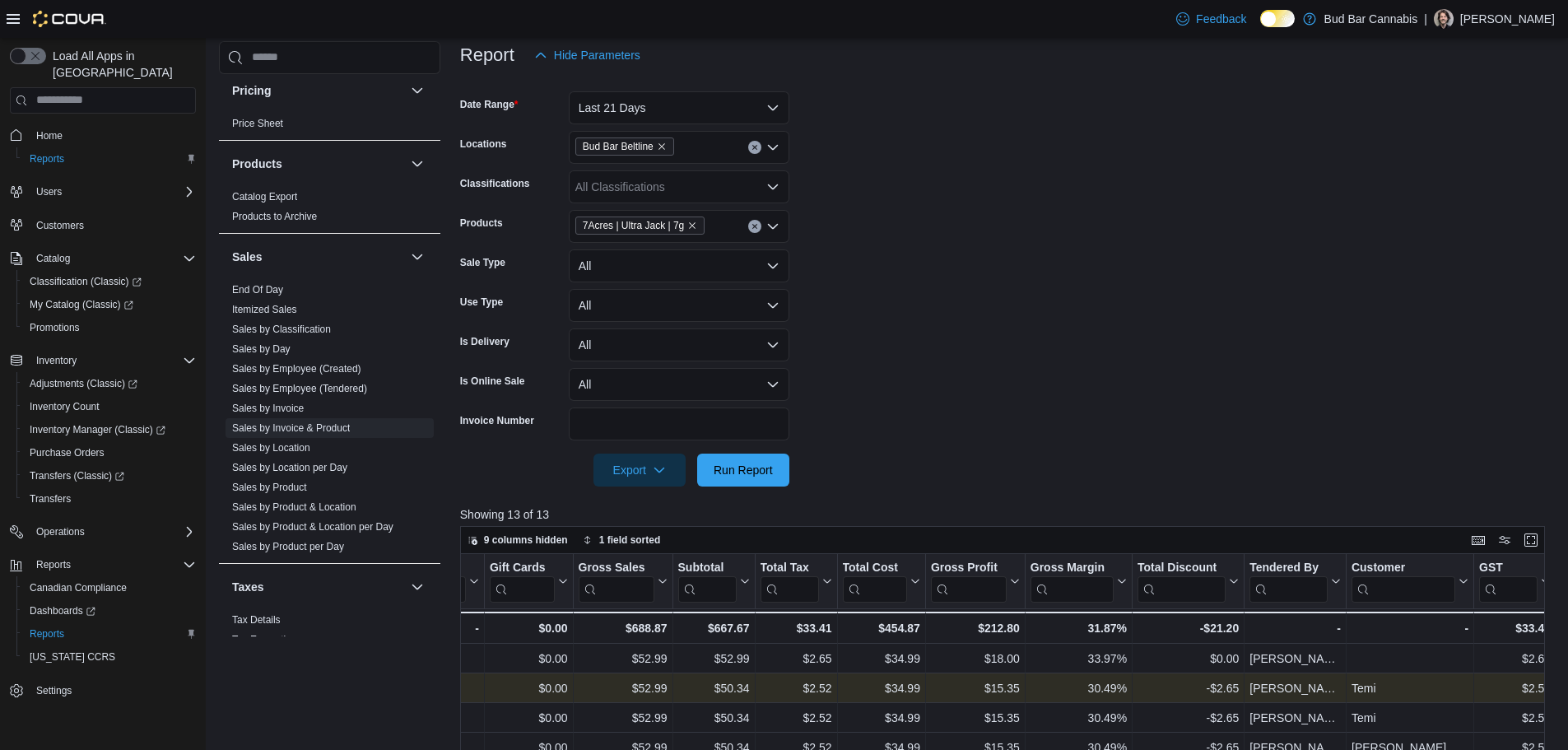
scroll to position [178, 0]
